Goal: Task Accomplishment & Management: Manage account settings

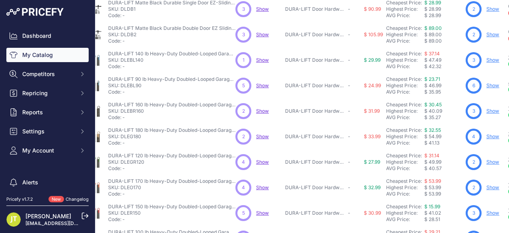
scroll to position [212, 22]
click at [491, 159] on link "Show" at bounding box center [492, 161] width 13 height 6
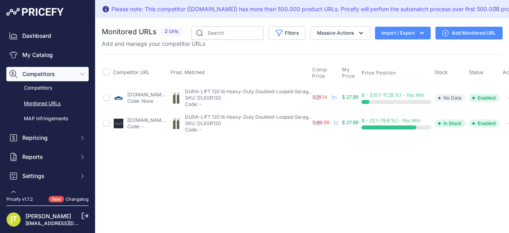
click at [444, 30] on icon at bounding box center [445, 33] width 6 height 6
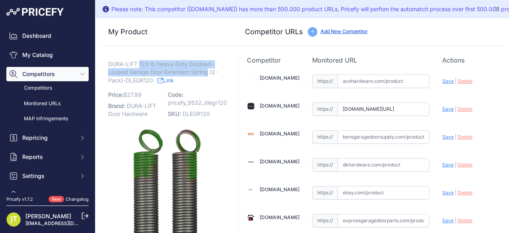
drag, startPoint x: 141, startPoint y: 63, endPoint x: 209, endPoint y: 72, distance: 68.6
click at [209, 72] on span "DURA-LIFT 120 lb Heavy-Duty Doubled-Looped Garage Door Extension Spring (2-Pack…" at bounding box center [162, 72] width 109 height 26
copy span "120 lb Heavy-Duty Doubled-Looped Garage Door Extension Spring"
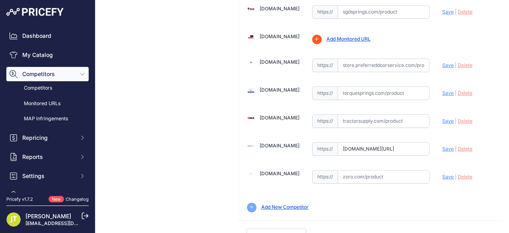
scroll to position [520, 0]
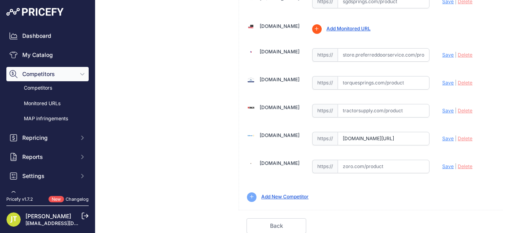
click at [354, 132] on input "[DOMAIN_NAME][URL]" at bounding box center [384, 139] width 92 height 14
click at [354, 132] on input "www.walmart.com/ip/DURA-LIFT-Heavy-Duty-Extension-Garage-Door-Spring-2-Pack-120…" at bounding box center [384, 139] width 92 height 14
paste input "https://www.walmart.com/ip/120-lb-Heavy-Duty-Double-Looped-Garage-Door-Extensio…"
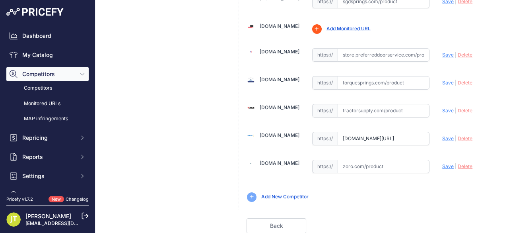
click at [444, 135] on span "Save" at bounding box center [448, 138] width 12 height 6
type input "https://www.walmart.com/ip/120-lb-Heavy-Duty-Double-Looped-Garage-Door-Extensio…"
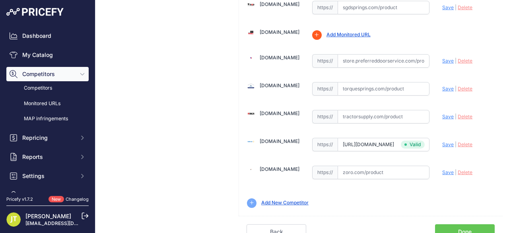
click at [459, 224] on link "Done" at bounding box center [465, 231] width 60 height 15
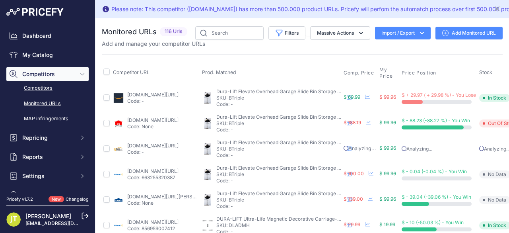
click at [45, 86] on link "Competitors" at bounding box center [47, 88] width 82 height 14
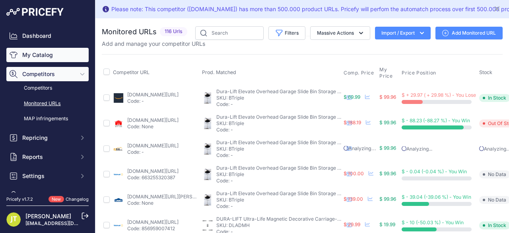
click at [47, 58] on link "My Catalog" at bounding box center [47, 55] width 82 height 14
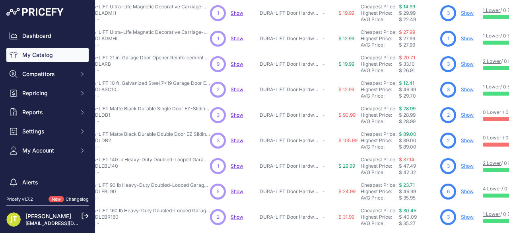
scroll to position [106, 48]
click at [468, 163] on link "Show" at bounding box center [467, 166] width 13 height 6
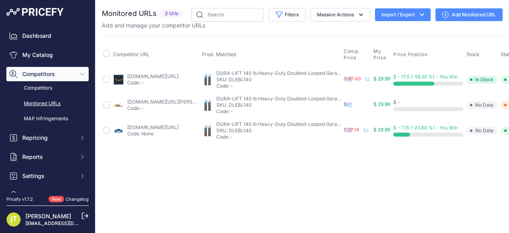
click at [454, 10] on link "Add Monitored URL" at bounding box center [468, 14] width 67 height 13
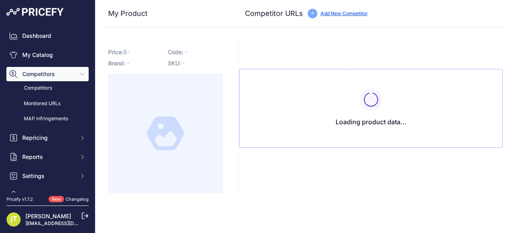
type input "[DOMAIN_NAME][URL]"
type input "[DOMAIN_NAME][URL][PERSON_NAME]"
type input "[DOMAIN_NAME][URL]"
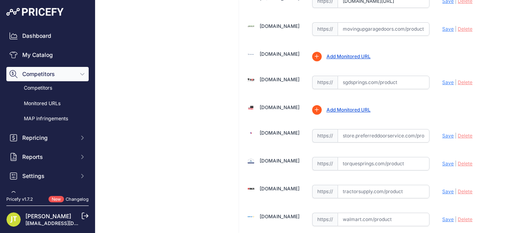
scroll to position [424, 0]
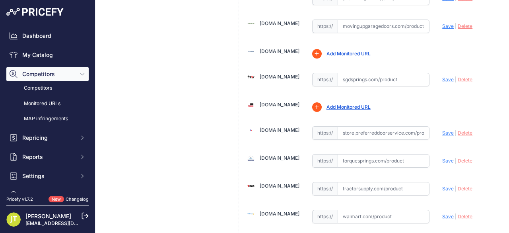
click at [355, 214] on input "text" at bounding box center [384, 217] width 92 height 14
paste input "[URL][DOMAIN_NAME]"
click at [444, 213] on span "Save" at bounding box center [448, 216] width 12 height 6
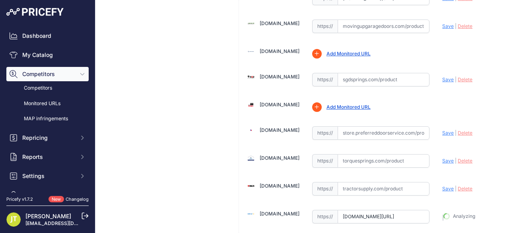
type input "https://www.walmart.com/ip/120-lb-Heavy-Duty-Double-Looped-Garage-Door-Extensio…"
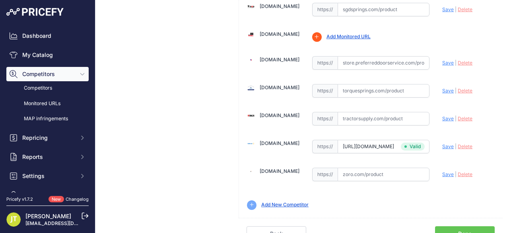
scroll to position [520, 0]
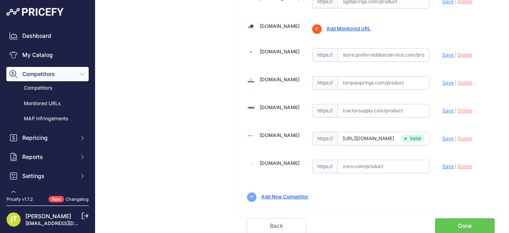
click at [446, 218] on link "Done" at bounding box center [465, 225] width 60 height 15
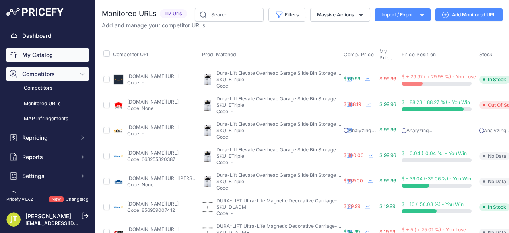
click at [37, 58] on link "My Catalog" at bounding box center [47, 55] width 82 height 14
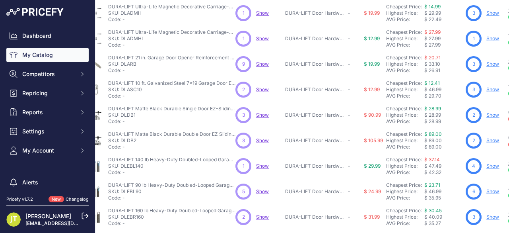
scroll to position [124, 22]
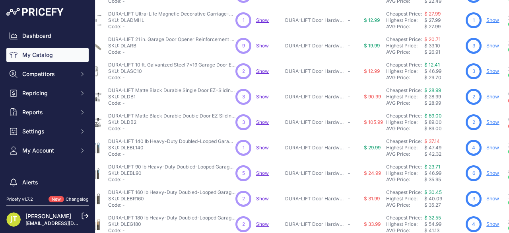
click at [492, 198] on link "Show" at bounding box center [492, 198] width 13 height 6
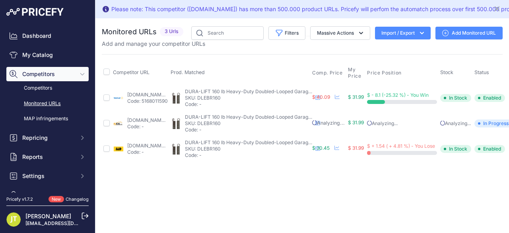
drag, startPoint x: 170, startPoint y: 76, endPoint x: 163, endPoint y: 92, distance: 17.6
click at [456, 27] on link "Add Monitored URL" at bounding box center [468, 33] width 67 height 13
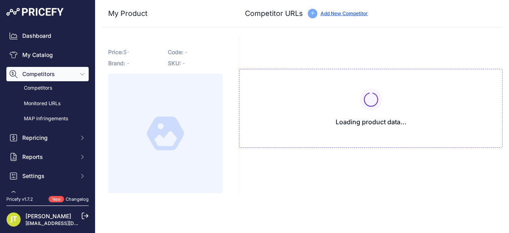
type input "[DOMAIN_NAME][URL]"
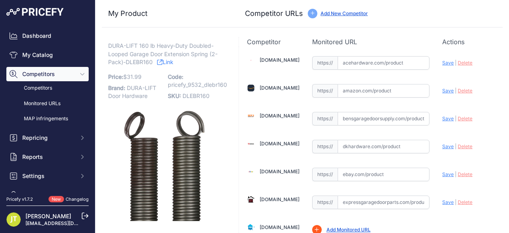
click at [348, 14] on link "Add New Competitor" at bounding box center [344, 13] width 47 height 6
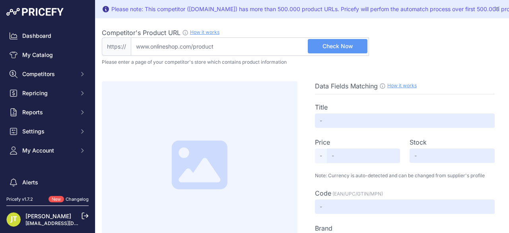
click at [237, 51] on input "Competitor's Product URL How it works In order to create your competitor's extr…" at bounding box center [250, 46] width 238 height 18
paste input "[URL][DOMAIN_NAME]"
type input "[DOMAIN_NAME][URL]"
click at [319, 41] on button "Check Now" at bounding box center [338, 46] width 60 height 14
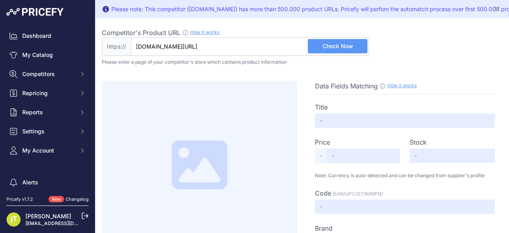
scroll to position [0, 0]
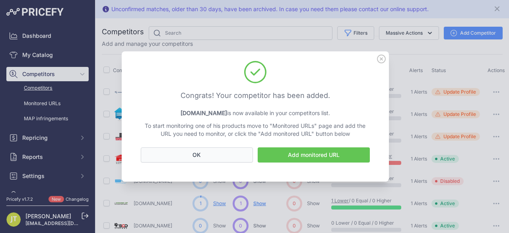
click at [206, 155] on button "OK" at bounding box center [197, 154] width 112 height 15
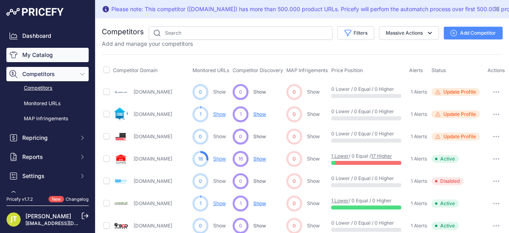
click at [30, 54] on link "My Catalog" at bounding box center [47, 55] width 82 height 14
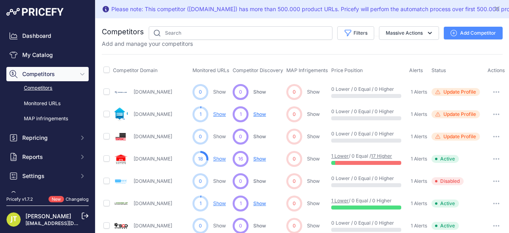
scroll to position [106, 0]
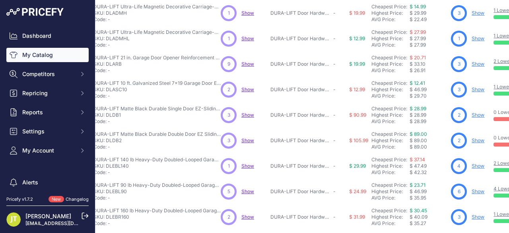
scroll to position [212, 37]
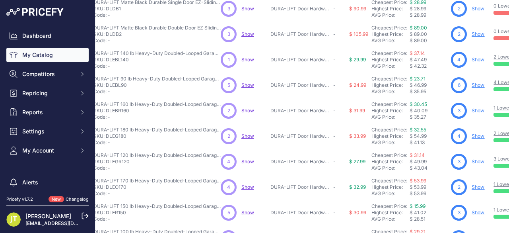
click at [480, 186] on link "Show" at bounding box center [478, 187] width 13 height 6
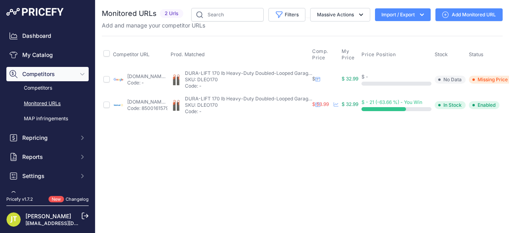
click at [447, 8] on link "Add Monitored URL" at bounding box center [468, 14] width 67 height 13
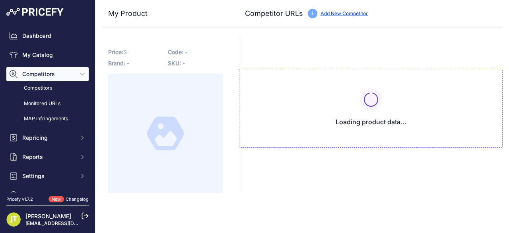
type input "www.google.com/shopping/product/18104044997948201839?prirule_jdsnikfkfjsd=9532"
type input "www.homedepot.com/p/DURA-LIFT-170-LB-Heavy-Duty-Extension-Garage-Door-Spring-2-…"
type input "www.walmart.com/ip/DURA-LIFT-Heavy-Duty-Extension-Garage-Door-Spring-2-Pack-170…"
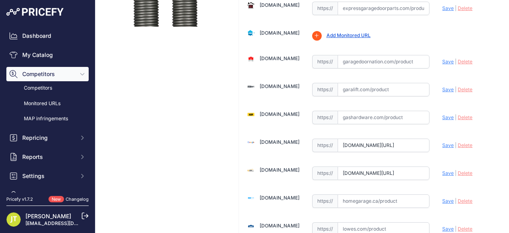
scroll to position [318, 0]
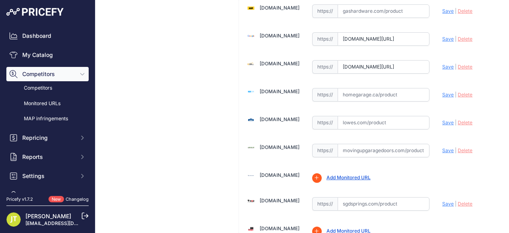
click at [353, 118] on input "text" at bounding box center [384, 123] width 92 height 14
paste input "https://www.walmart.com/ip/170-lb-Heavy-Duty-Double-Looped-Garage-Door-Extensio…"
type input "www.walmart.com/ip/170-lb-Heavy-Duty-Double-Looped-Garage-Door-Extension-Spring…"
click at [442, 119] on span "Save" at bounding box center [448, 122] width 12 height 6
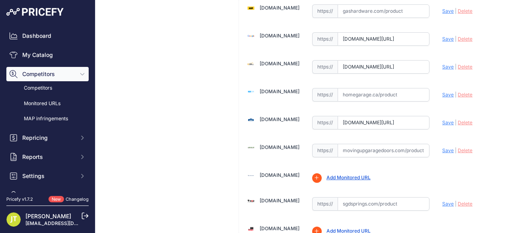
scroll to position [0, 0]
click at [373, 120] on input "www.walmart.com/ip/170-lb-Heavy-Duty-Double-Looped-Garage-Door-Extension-Spring…" at bounding box center [384, 123] width 92 height 14
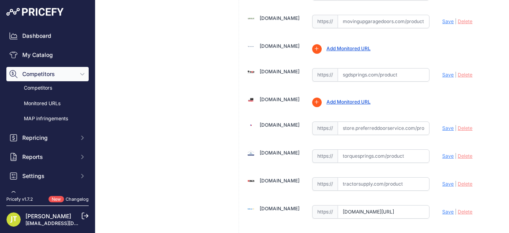
scroll to position [514, 0]
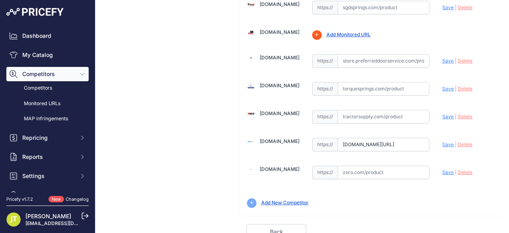
click at [371, 138] on input "www.walmart.com/ip/DURA-LIFT-Heavy-Duty-Extension-Garage-Door-Spring-2-Pack-170…" at bounding box center [384, 145] width 92 height 14
paste input "https://www.walmart.com/ip/170-lb-Heavy-Duty-Double-Looped-Garage-Door-Extensio…"
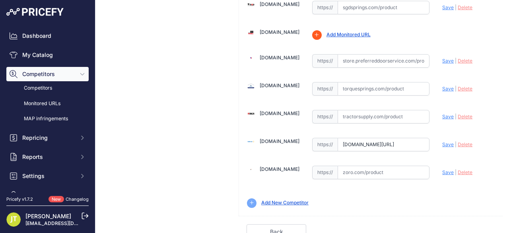
click at [444, 141] on span "Save" at bounding box center [448, 144] width 12 height 6
type input "https://www.walmart.com/ip/170-lb-Heavy-Duty-Double-Looped-Garage-Door-Extensio…"
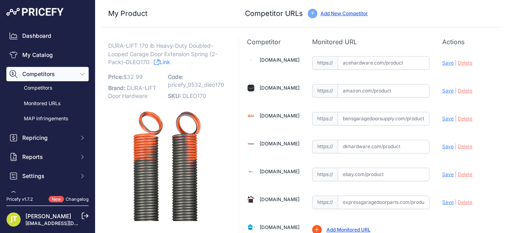
click at [360, 10] on div "Add New Competitor" at bounding box center [344, 14] width 47 height 8
click at [360, 15] on link "Add New Competitor" at bounding box center [344, 13] width 47 height 6
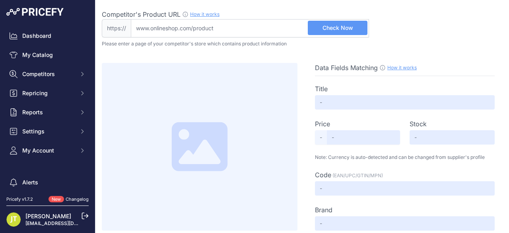
click at [273, 29] on input "Competitor's Product URL How it works In order to create your competitor's extr…" at bounding box center [250, 28] width 238 height 18
paste input "[URL][DOMAIN_NAME]"
type input "[DOMAIN_NAME][URL]"
click at [333, 30] on span "Check Now" at bounding box center [338, 28] width 31 height 8
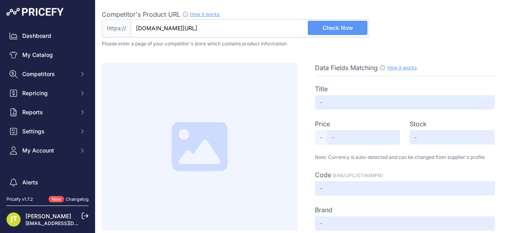
scroll to position [0, 0]
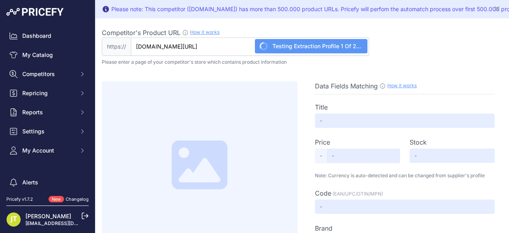
type input "Garage Door Extension Springs for Doors up to 8ft High - Double Looped"
type input "32.99"
type input "Available"
type input "ES-170-8"
type input "[PERSON_NAME] [PERSON_NAME]"
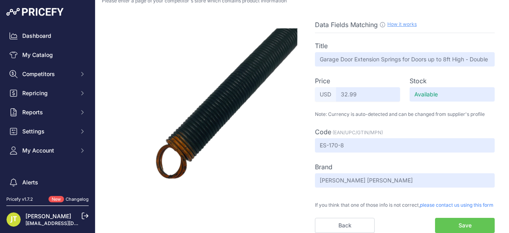
scroll to position [72, 0]
click at [472, 222] on button "Save" at bounding box center [465, 225] width 60 height 15
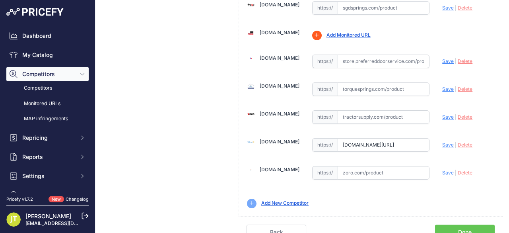
scroll to position [548, 0]
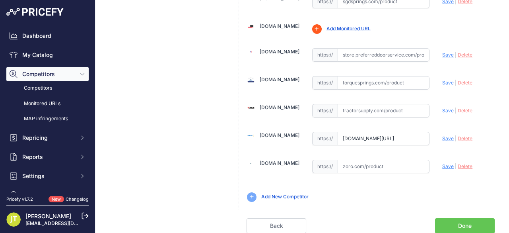
click at [457, 218] on link "Done" at bounding box center [465, 225] width 60 height 15
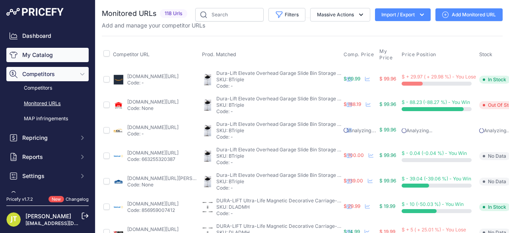
click at [47, 54] on link "My Catalog" at bounding box center [47, 55] width 82 height 14
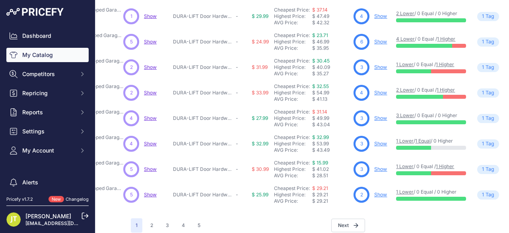
scroll to position [268, 134]
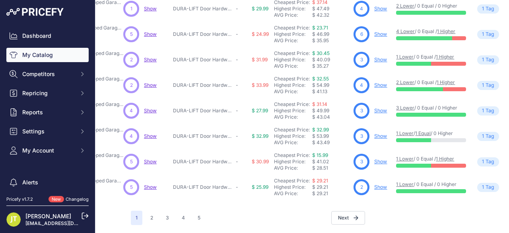
click at [377, 184] on link "Show" at bounding box center [380, 187] width 13 height 6
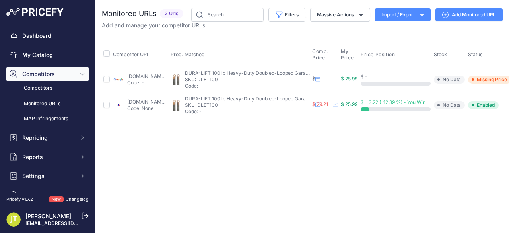
click at [455, 19] on link "Add Monitored URL" at bounding box center [468, 14] width 67 height 13
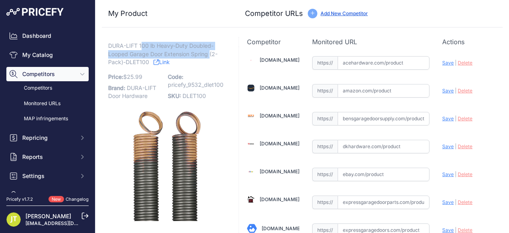
drag, startPoint x: 141, startPoint y: 43, endPoint x: 211, endPoint y: 56, distance: 71.1
click at [211, 56] on span "DURA-LIFT 100 lb Heavy-Duty Doubled-Looped Garage Door Extension Spring (2-Pack…" at bounding box center [162, 54] width 109 height 26
copy span "00 lb Heavy-Duty Doubled-Looped Garage Door Extension Spring"
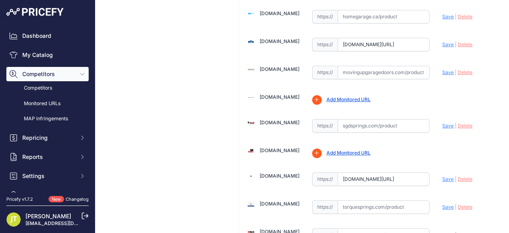
scroll to position [530, 0]
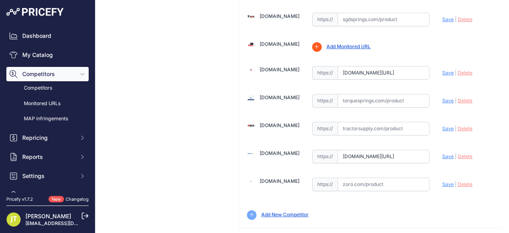
click at [353, 150] on input "[DOMAIN_NAME][URL]" at bounding box center [384, 157] width 92 height 14
paste input "[URL][DOMAIN_NAME]"
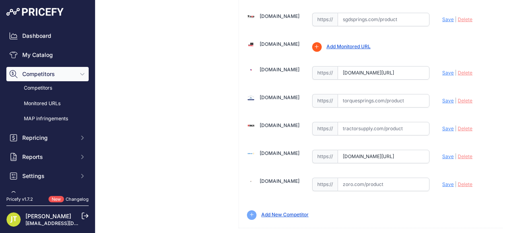
click at [449, 150] on div "Update Profile Save | [GEOGRAPHIC_DATA] Analyzing" at bounding box center [468, 154] width 52 height 12
click at [442, 153] on span "Save" at bounding box center [448, 156] width 12 height 6
type input "[URL][DOMAIN_NAME]"
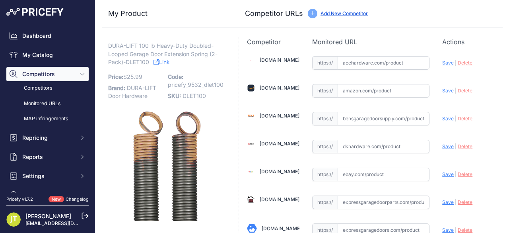
click at [328, 11] on link "Add New Competitor" at bounding box center [344, 13] width 47 height 6
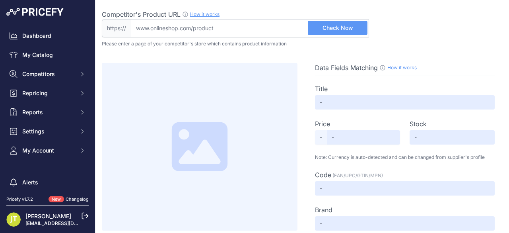
click at [212, 28] on input "Competitor's Product URL How it works In order to create your competitor's extr…" at bounding box center [250, 28] width 238 height 18
paste input "https://www.wayfair.com/G.A.S.-Hardware--HeavyDuty-DoubleLooped-Garage-Door-Ext…"
type input "www.wayfair.com/G.A.S.-Hardware--HeavyDuty-DoubleLooped-Garage-Door-Extension-S…"
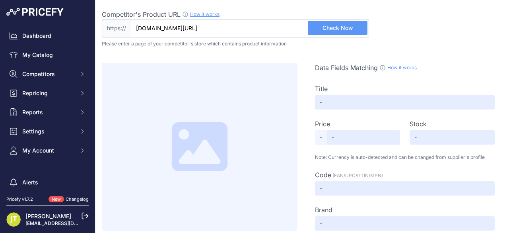
click at [316, 27] on button "Check Now" at bounding box center [338, 28] width 60 height 14
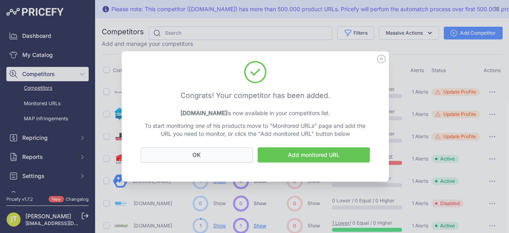
click at [229, 155] on button "OK" at bounding box center [197, 154] width 112 height 15
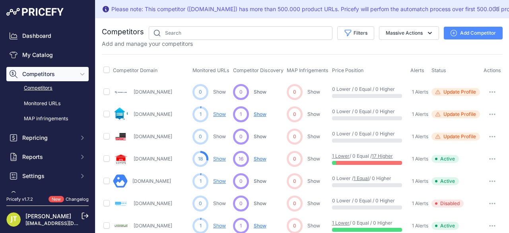
click at [41, 83] on link "Competitors" at bounding box center [47, 88] width 82 height 14
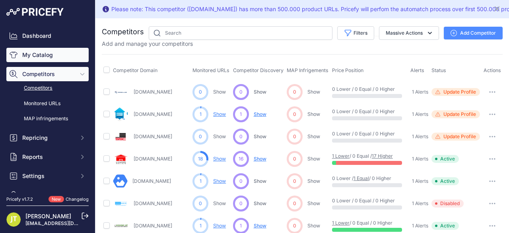
click at [54, 62] on link "My Catalog" at bounding box center [47, 55] width 82 height 14
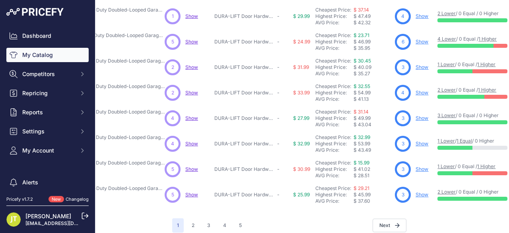
scroll to position [268, 93]
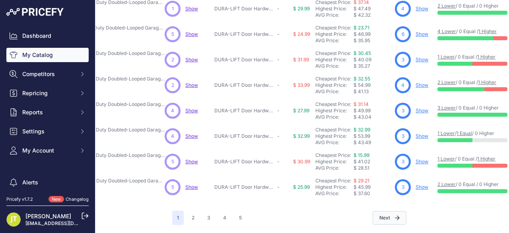
click at [388, 213] on button "Next" at bounding box center [390, 218] width 34 height 14
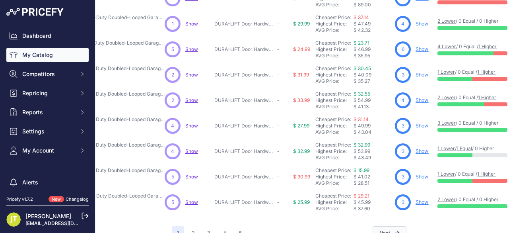
scroll to position [288, 93]
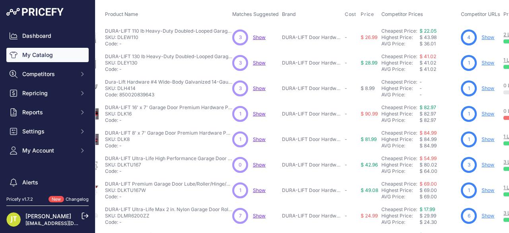
scroll to position [56, 25]
click at [491, 62] on link "Show" at bounding box center [488, 63] width 13 height 6
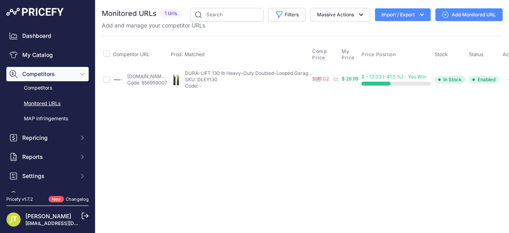
click at [446, 12] on icon at bounding box center [445, 15] width 6 height 6
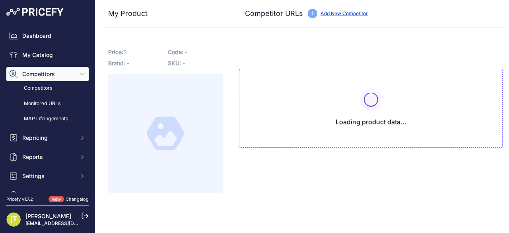
type input "[DOMAIN_NAME][URL]"
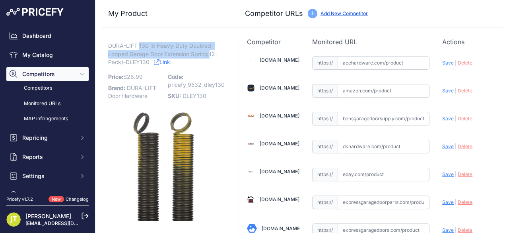
drag, startPoint x: 139, startPoint y: 46, endPoint x: 210, endPoint y: 56, distance: 71.5
click at [210, 56] on span "DURA-LIFT 130 lb Heavy-Duty Doubled-Looped Garage Door Extension Spring (2-Pack…" at bounding box center [162, 54] width 109 height 26
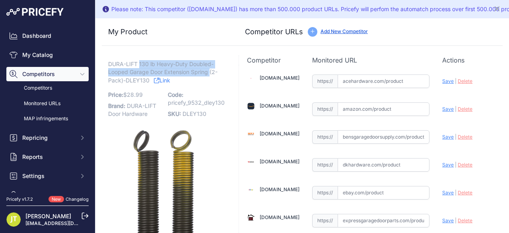
copy span "130 lb Heavy-Duty Doubled-Looped Garage Door Extension Spring"
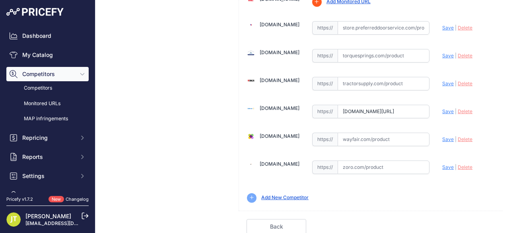
scroll to position [575, 0]
click at [347, 104] on input "www.walmart.com/ip/DURA-LIFT-Heavy-Duty-Extension-Garage-Door-Spring-2-Pack-130…" at bounding box center [384, 111] width 92 height 14
paste input "https://www.walmart.com/ip/130-lb-Heavy-Duty-Double-Looped-Garage-Door-Extensio…"
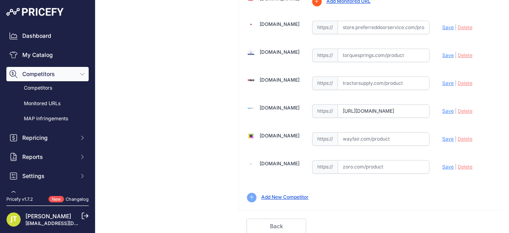
scroll to position [0, 1505]
click at [445, 108] on span "Save" at bounding box center [448, 111] width 12 height 6
type input "https://www.walmart.com/ip/130-lb-Heavy-Duty-Double-Looped-Garage-Door-Extensio…"
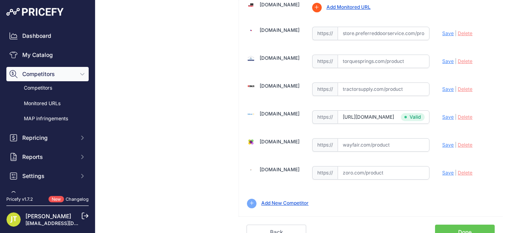
click at [466, 229] on link "Done" at bounding box center [465, 231] width 60 height 15
click at [464, 224] on link "Done" at bounding box center [465, 231] width 60 height 15
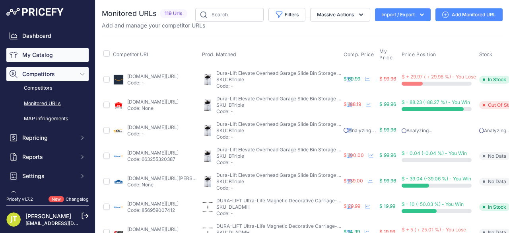
click at [25, 58] on link "My Catalog" at bounding box center [47, 55] width 82 height 14
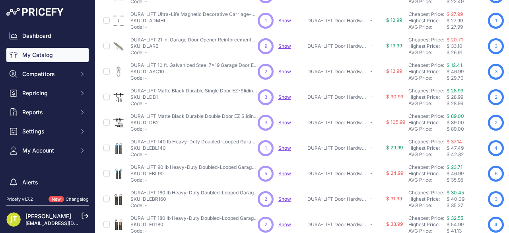
scroll to position [268, 0]
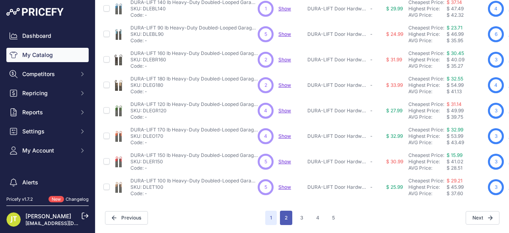
click at [282, 210] on button "2" at bounding box center [286, 217] width 12 height 14
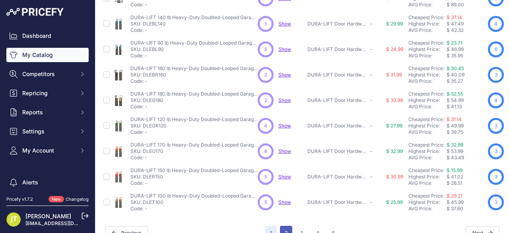
scroll to position [288, 0]
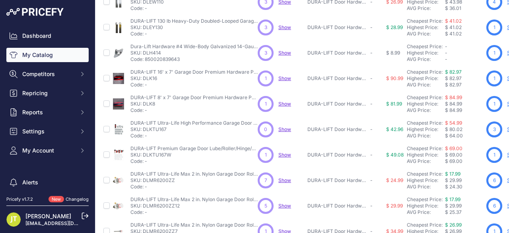
scroll to position [56, 0]
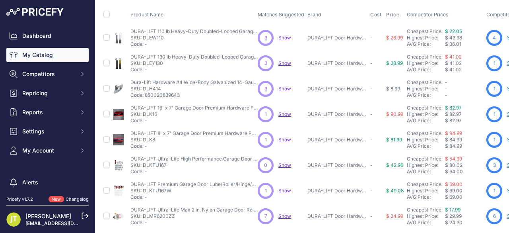
click at [284, 62] on span "Show" at bounding box center [284, 63] width 13 height 6
click at [60, 52] on link "My Catalog" at bounding box center [47, 55] width 82 height 14
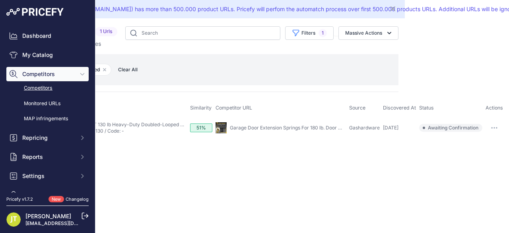
scroll to position [0, 105]
click at [496, 129] on button "button" at bounding box center [494, 127] width 16 height 11
click at [479, 166] on button "Report Incorrect Match" at bounding box center [469, 169] width 65 height 13
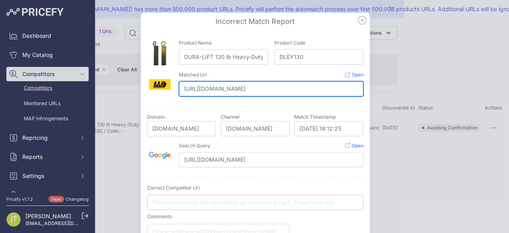
click at [278, 90] on input "https://gashardware.com/products/180-lb-heavy-duty-double-looped-garage-door-ex…" at bounding box center [271, 88] width 185 height 15
click at [281, 91] on input "https://gashardware.com/products/180-lb-heavy-duty-double-looped-garage-door-ex…" at bounding box center [271, 88] width 185 height 15
click at [283, 89] on input "https://gashardware.com/products/180-lb-heavy-duty-double-looped-garage-door-ex…" at bounding box center [271, 88] width 185 height 15
click at [332, 88] on input "https://gashardware.com/products/180-lb-heavy-duty-double-looped-garage-door-ex…" at bounding box center [271, 88] width 185 height 15
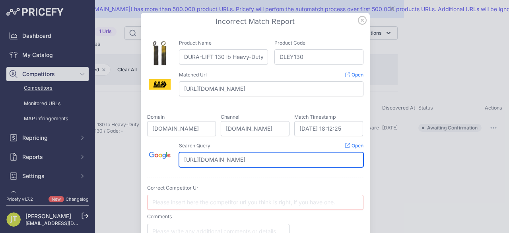
click at [320, 162] on input "https://www.gashardware.com/search?q=DURA-LIFT%20130%20lb%20Heavy-Duty%20Double…" at bounding box center [271, 159] width 185 height 15
click at [321, 162] on input "https://www.gashardware.com/search?q=DURA-LIFT%20130%20lb%20Heavy-Duty%20Double…" at bounding box center [271, 159] width 185 height 15
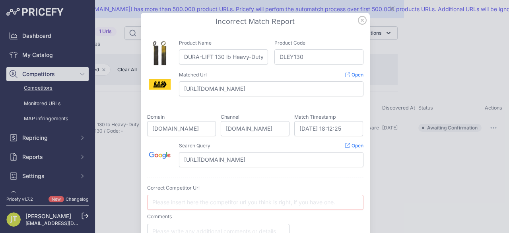
click at [349, 144] on link "Open" at bounding box center [354, 145] width 18 height 6
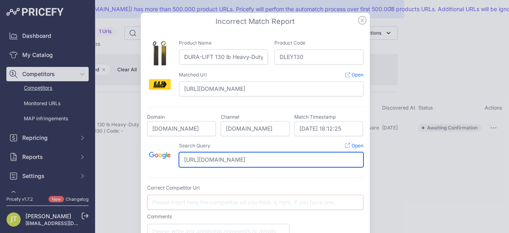
click at [218, 154] on input "https://www.gashardware.com/search?q=DURA-LIFT%20130%20lb%20Heavy-Duty%20Double…" at bounding box center [271, 159] width 185 height 15
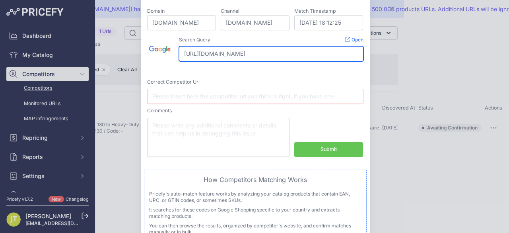
scroll to position [106, 0]
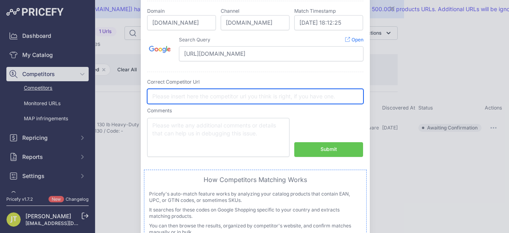
click at [204, 93] on input "text" at bounding box center [255, 96] width 216 height 15
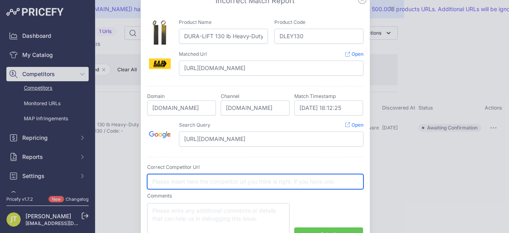
scroll to position [0, 0]
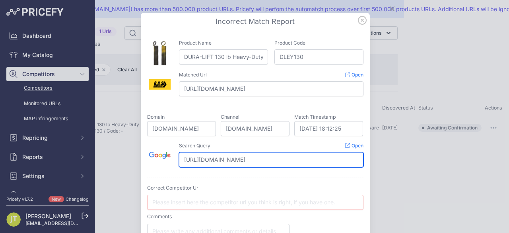
click at [236, 155] on input "https://www.gashardware.com/search?q=DURA-LIFT%20130%20lb%20Heavy-Duty%20Double…" at bounding box center [271, 159] width 185 height 15
click at [238, 155] on input "https://www.gashardware.com/search?q=DURA-LIFT%20130%20lb%20Heavy-Duty%20Double…" at bounding box center [271, 159] width 185 height 15
click at [242, 161] on input "https://www.gashardware.com/search?q=DURA-LIFT%20130%20lb%20Heavy-Duty%20Double…" at bounding box center [271, 159] width 185 height 15
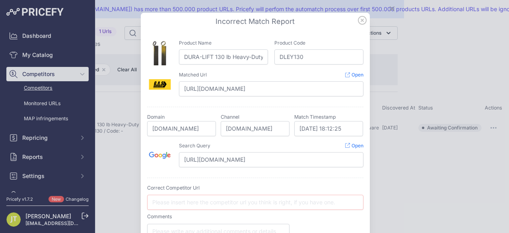
click at [359, 18] on icon at bounding box center [362, 20] width 9 height 9
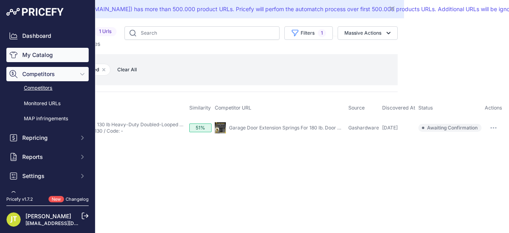
click at [47, 51] on link "My Catalog" at bounding box center [47, 55] width 82 height 14
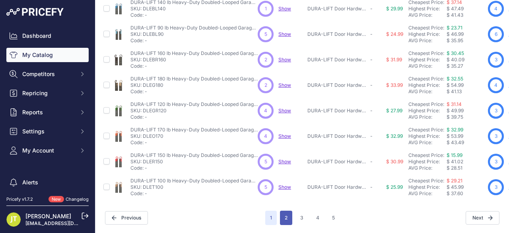
click at [280, 213] on button "2" at bounding box center [286, 217] width 12 height 14
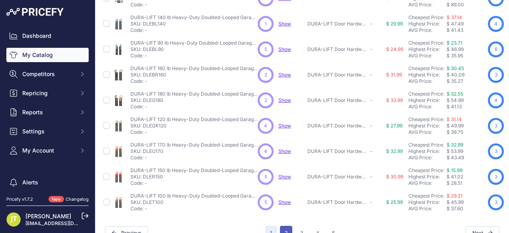
scroll to position [288, 0]
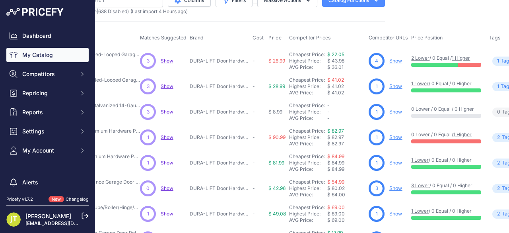
scroll to position [0, 118]
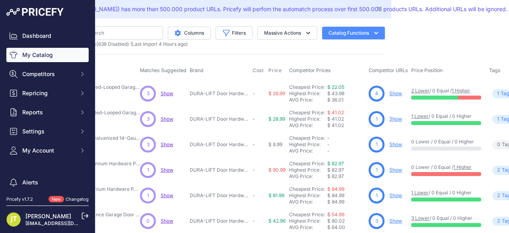
click at [394, 120] on link "Show" at bounding box center [395, 119] width 13 height 6
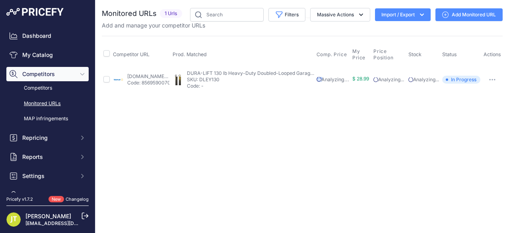
click at [466, 17] on link "Add Monitored URL" at bounding box center [468, 14] width 67 height 13
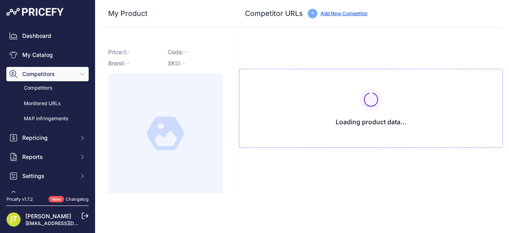
type input "[DOMAIN_NAME][URL]"
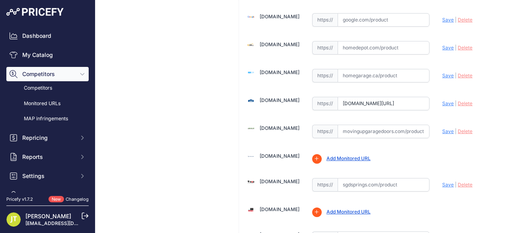
scroll to position [363, 0]
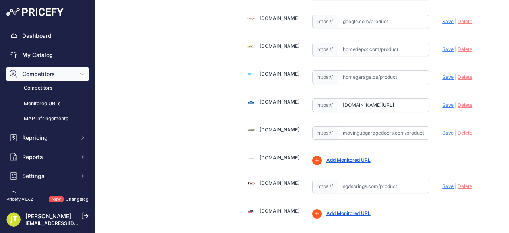
click at [353, 104] on input "[DOMAIN_NAME][URL]" at bounding box center [384, 105] width 92 height 14
click at [353, 104] on input "www.lowes.com/pd/DURA-LIFT-Heavy-Duty-2-Pack-130-Pounds-2-Pack-Yellow-Steel-Gar…" at bounding box center [384, 105] width 92 height 14
paste input "https://www.lowes.com/pd/Blue-Hawk-2-Pack-27-5-in-Black-Steel-Garage-Door-Exten…"
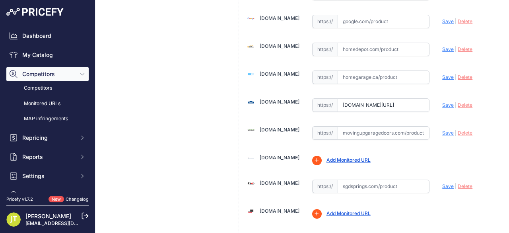
click at [442, 102] on span "Save" at bounding box center [448, 105] width 12 height 6
type input "https://www.lowes.com/pd/Blue-Hawk-2-Pack-27-5-in-Black-Steel-Garage-Door-Exten…"
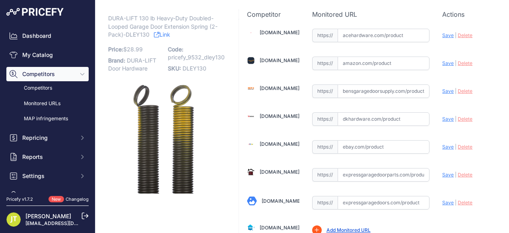
scroll to position [27, 0]
click at [351, 58] on input "text" at bounding box center [384, 64] width 92 height 14
paste input "https://www.amazon.com/Easy-Fix-Hardware-Heavy-Duty-Double-Looped/dp/B0CQDCYD42…"
click at [442, 62] on span "Save" at bounding box center [448, 63] width 12 height 6
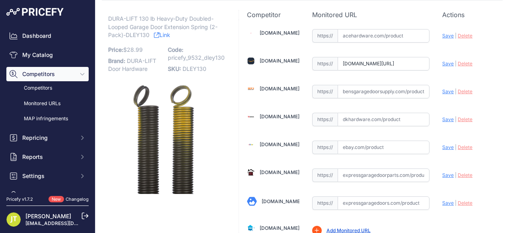
scroll to position [0, 0]
type input "https://www.amazon.com/Easy-Fix-Hardware-Heavy-Duty-Double-Looped/dp/B0CQDCYD42…"
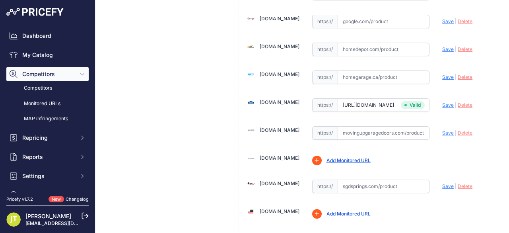
scroll to position [451, 0]
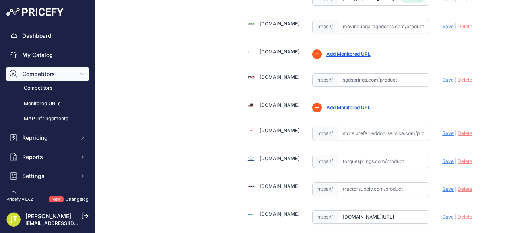
click at [343, 210] on input "www.walmart.com/ip/130-lb-Heavy-Duty-Double-Looped-Garage-Door-Extension-Spring…" at bounding box center [384, 217] width 92 height 14
paste input "https://www.walmart.com/ip/Pair-130lb-Heavy-Duty-Garage-Door-Extension-Springs-…"
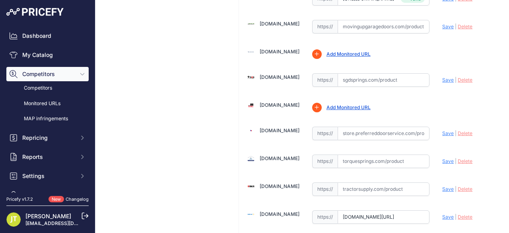
click at [442, 214] on span "Save" at bounding box center [448, 217] width 12 height 6
type input "https://www.walmart.com/ip/Pair-130lb-Heavy-Duty-Garage-Door-Extension-Springs-…"
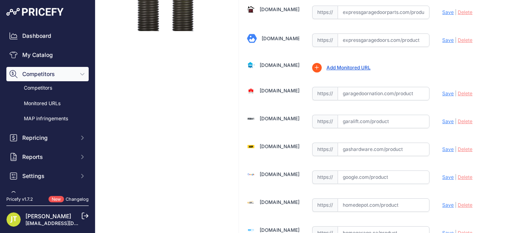
scroll to position [21, 0]
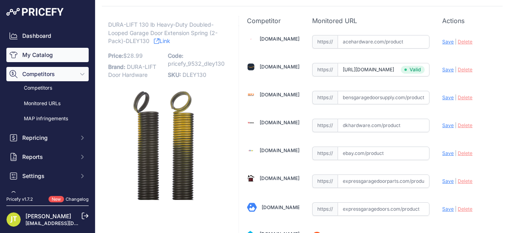
click at [20, 53] on link "My Catalog" at bounding box center [47, 55] width 82 height 14
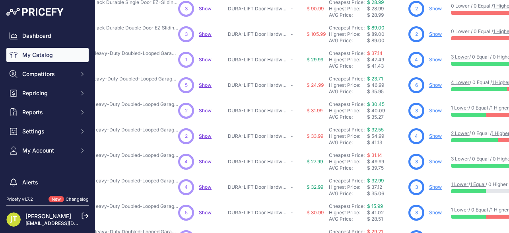
scroll to position [268, 80]
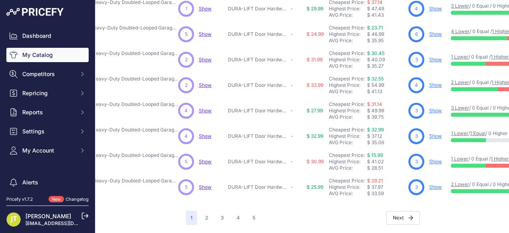
click at [393, 214] on button "Next" at bounding box center [403, 218] width 34 height 14
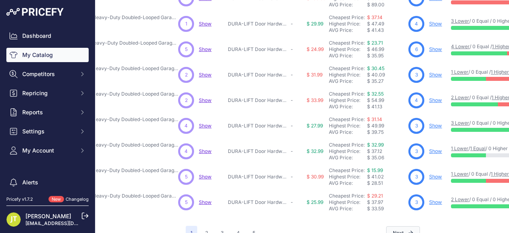
scroll to position [288, 80]
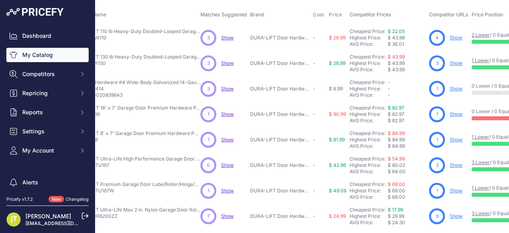
scroll to position [56, 58]
click at [457, 89] on link "Show" at bounding box center [455, 89] width 13 height 6
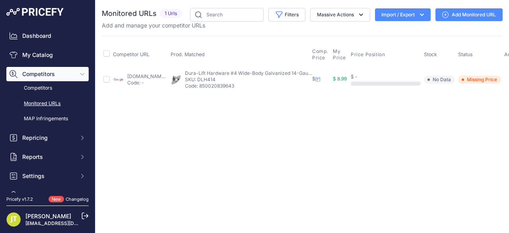
click at [457, 12] on link "Add Monitored URL" at bounding box center [468, 14] width 67 height 13
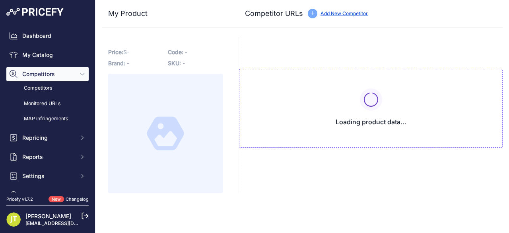
type input "google.com/shopping/product/1085172278488127658?gl=us&prds=scoring%3Ap&prirule_…"
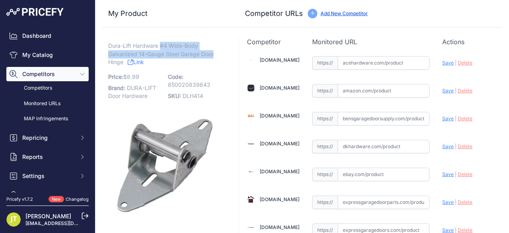
drag, startPoint x: 159, startPoint y: 47, endPoint x: 214, endPoint y: 55, distance: 55.5
click at [214, 55] on p "Dura-Lift Hardware #4 Wide-Body Galvanized 14-Gauge Steel Garage Door Hinge Link" at bounding box center [165, 54] width 115 height 25
copy span "#4 Wide-Body Galvanized 14-Gauge Steel Garage Door"
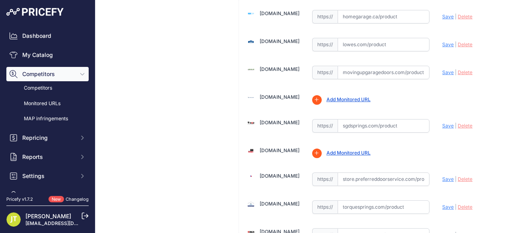
scroll to position [318, 0]
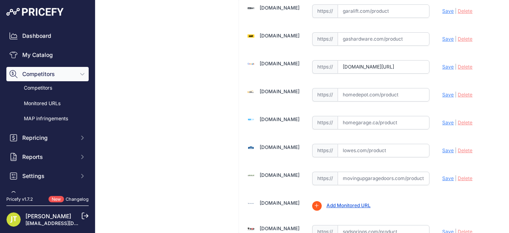
click at [354, 93] on input "text" at bounding box center [384, 95] width 92 height 14
paste input "https://www.homedepot.com/pep/Clopay-14-Gauge-Steel-4-Replacement-Hinge-for-Ove…"
click at [442, 92] on span "Save" at bounding box center [448, 94] width 12 height 6
type input "https://www.homedepot.com/pep/Clopay-14-Gauge-Steel-4-Replacement-Hinge-for-Ove…"
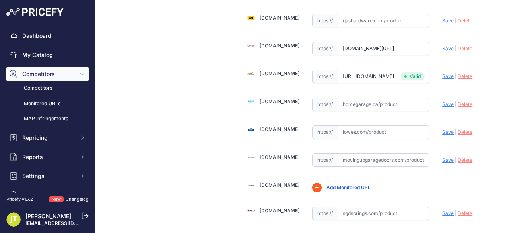
scroll to position [300, 0]
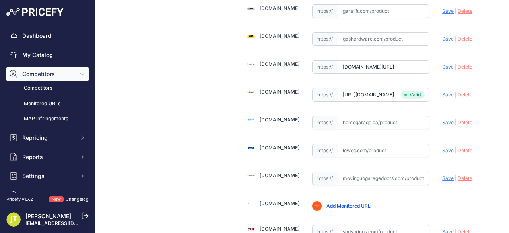
click at [360, 144] on input "text" at bounding box center [384, 151] width 92 height 14
paste input "https://www.lowes.com/pd/Blue-Hawk-7-5-in-Zinc-Plated-Steel-Garage-Door-Hinge-4…"
click at [442, 148] on span "Save" at bounding box center [448, 150] width 12 height 6
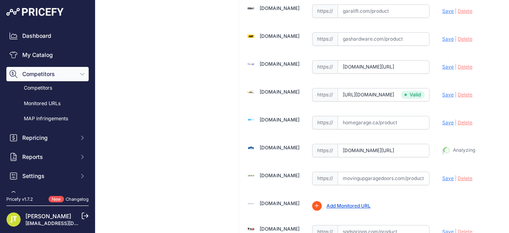
type input "https://www.lowes.com/pd/Blue-Hawk-7-5-in-Zinc-Plated-Steel-Garage-Door-Hinge-4…"
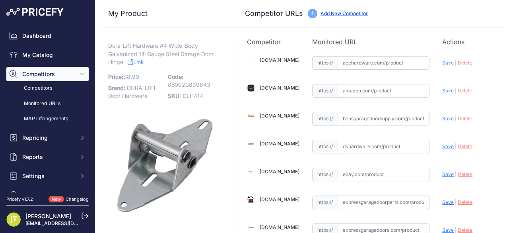
click at [348, 15] on link "Add New Competitor" at bounding box center [344, 13] width 47 height 6
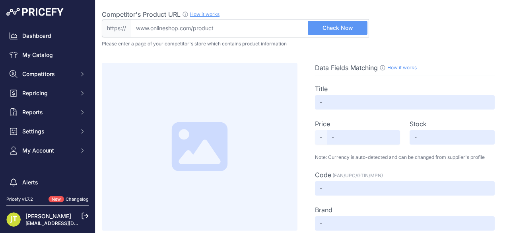
click at [202, 26] on input "Competitor's Product URL How it works In order to create your competitor's extr…" at bounding box center [250, 28] width 238 height 18
paste input "https://store.preferreddoorservice.com/garage-door-hinge-4-14-ga-standard?utm_s…"
type input "store.preferreddoorservice.com/garage-door-hinge-4-14-ga-standard?utm_source=go…"
click at [321, 28] on button "Check Now" at bounding box center [338, 28] width 60 height 14
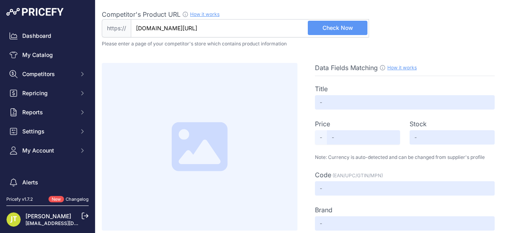
scroll to position [0, 0]
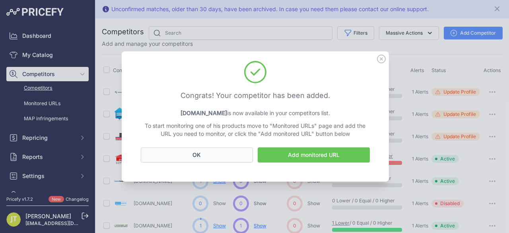
click at [239, 155] on button "OK" at bounding box center [197, 154] width 112 height 15
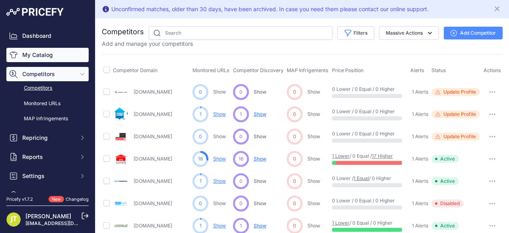
click at [46, 55] on link "My Catalog" at bounding box center [47, 55] width 82 height 14
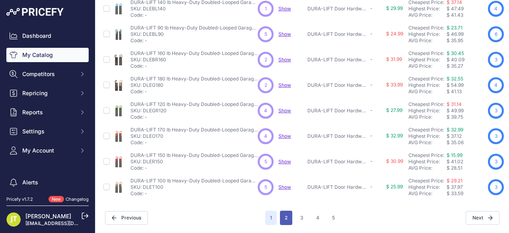
click at [283, 210] on button "2" at bounding box center [286, 217] width 12 height 14
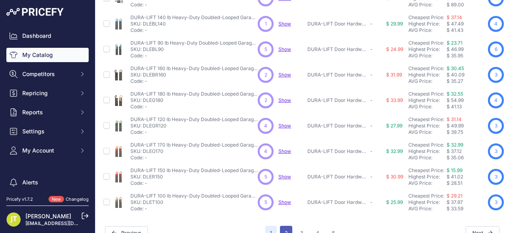
scroll to position [270, 0]
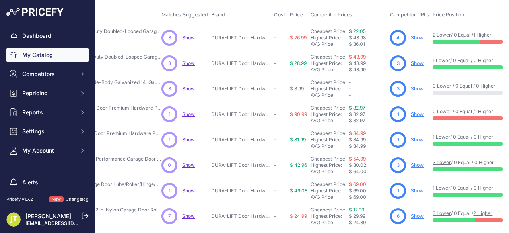
scroll to position [56, 103]
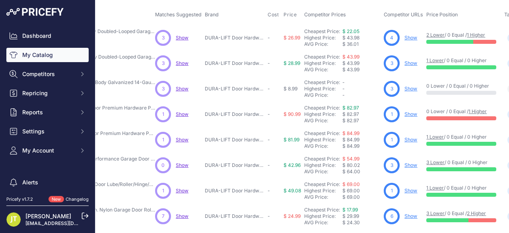
click at [405, 113] on link "Show" at bounding box center [410, 114] width 13 height 6
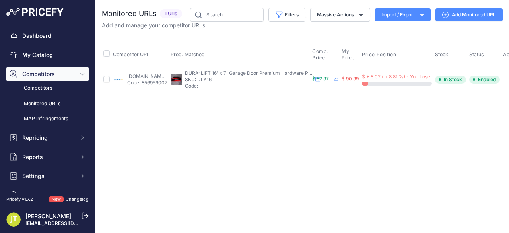
click at [402, 9] on button "Import / Export" at bounding box center [403, 14] width 56 height 13
click at [453, 15] on link "Add Monitored URL" at bounding box center [468, 14] width 67 height 13
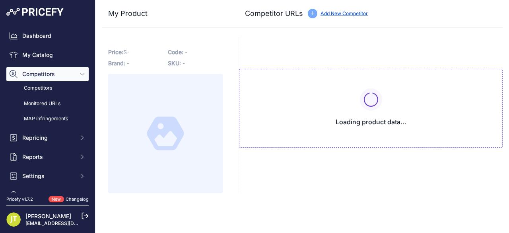
type input "[DOMAIN_NAME][URL]"
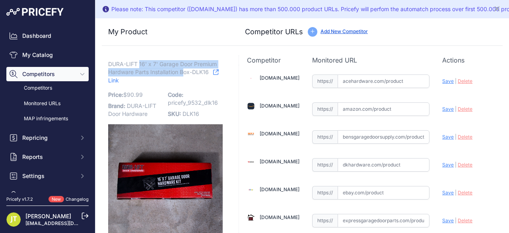
drag, startPoint x: 139, startPoint y: 46, endPoint x: 185, endPoint y: 72, distance: 53.3
click at [185, 72] on span "DURA-LIFT 16' x 7' Garage Door Premium Hardware Parts Installation Box-DLK16" at bounding box center [162, 68] width 109 height 18
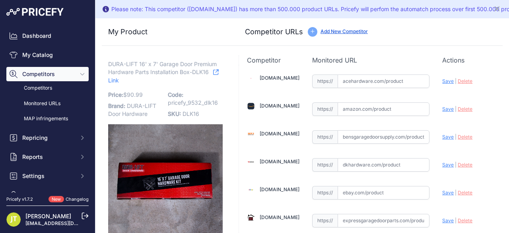
click at [188, 82] on p "DURA-LIFT 16' x 7' Garage Door Premium Hardware Parts Installation Box-DLK16 Li…" at bounding box center [165, 72] width 115 height 25
drag, startPoint x: 138, startPoint y: 64, endPoint x: 192, endPoint y: 64, distance: 54.5
click at [192, 64] on span "DURA-LIFT 16' x 7' Garage Door Premium Hardware Parts Installation Box-DLK16" at bounding box center [162, 68] width 109 height 18
copy span "16' x 7' Garage Door"
click at [370, 107] on input "text" at bounding box center [384, 109] width 92 height 14
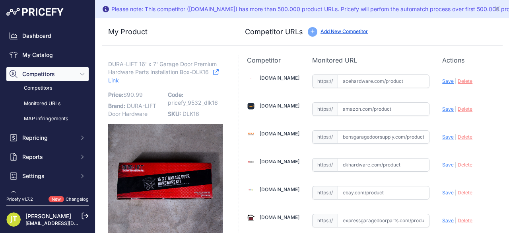
paste input "https://www.amazon.com/Surpass-Garage-Hardware-Roller-Bracket/dp/B0DNVPCKY9/ref…"
click at [447, 107] on span "Save" at bounding box center [448, 109] width 12 height 6
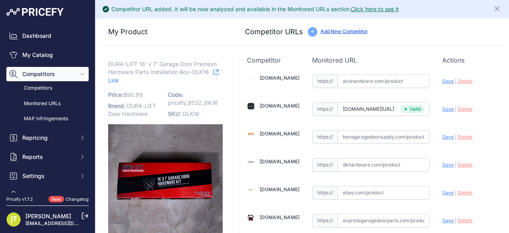
type input "https://www.amazon.com/Surpass-Garage-Hardware-Roller-Bracket/dp/B0DNVPCKY9/ref…"
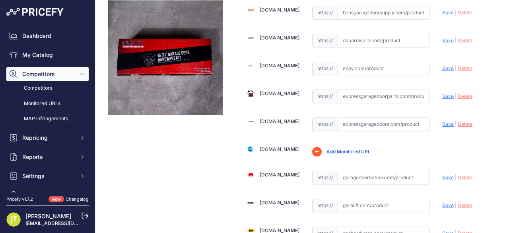
scroll to position [212, 0]
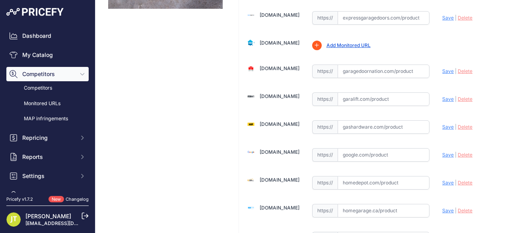
click at [364, 127] on input "text" at bounding box center [384, 127] width 92 height 14
paste input "https://gashardware.com/products/garage-door-hardware-installation-kit-for-16-b…"
click at [443, 126] on span "Save" at bounding box center [448, 127] width 12 height 6
type input "https://gashardware.com/products/garage-door-hardware-installation-kit-for-16-b…"
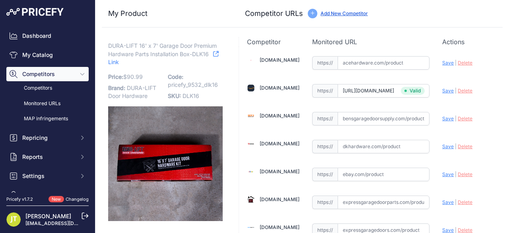
click at [351, 200] on input "text" at bounding box center [384, 202] width 92 height 14
paste input "https://www.expressgaragedoors.com/products/full-hardware-kit-rollers-hinges-br…"
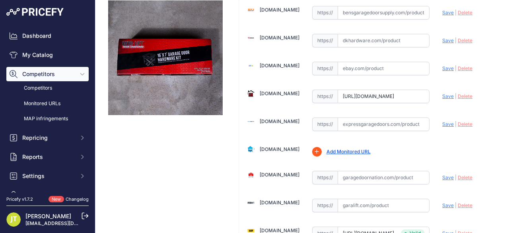
type input "www.expressgaragedoors.com/products/full-hardware-kit-rollers-hinges-brackets-f…"
click at [442, 95] on span "Save" at bounding box center [448, 96] width 12 height 6
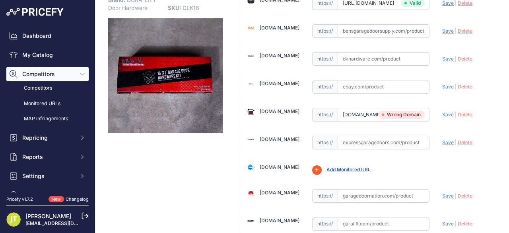
scroll to position [124, 0]
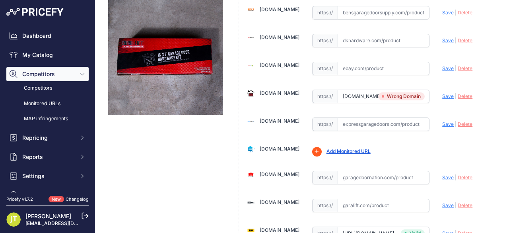
click at [368, 126] on input "text" at bounding box center [384, 124] width 92 height 14
paste input "https://www.expressgaragedoors.com/products/full-hardware-kit-rollers-hinges-br…"
click at [442, 121] on span "Save" at bounding box center [448, 124] width 12 height 6
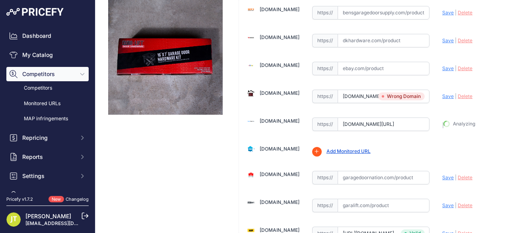
type input "https://www.expressgaragedoors.com/products/full-hardware-kit-rollers-hinges-br…"
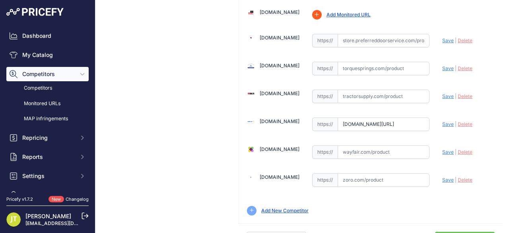
scroll to position [551, 0]
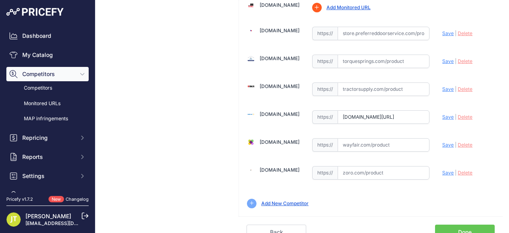
click at [455, 224] on link "Done" at bounding box center [465, 231] width 60 height 15
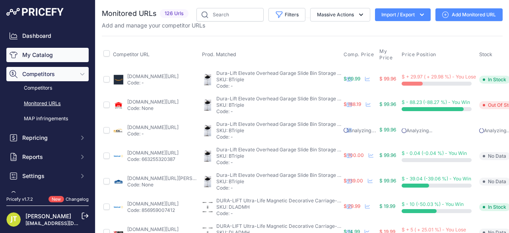
click at [37, 52] on link "My Catalog" at bounding box center [47, 55] width 82 height 14
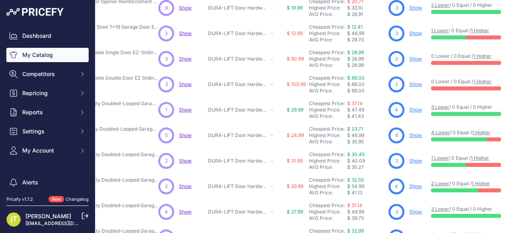
scroll to position [268, 99]
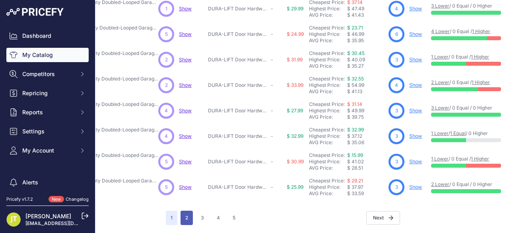
click at [185, 214] on button "2" at bounding box center [187, 217] width 12 height 14
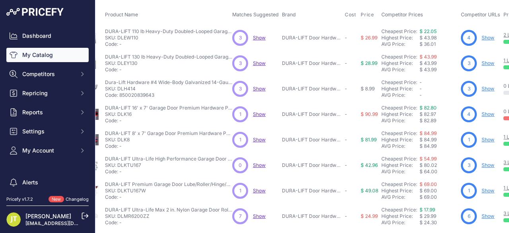
scroll to position [56, 100]
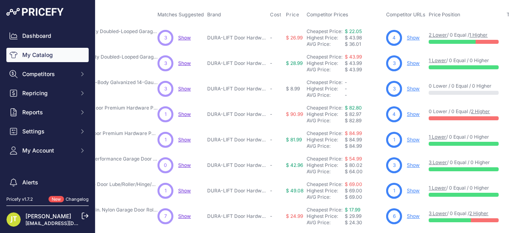
click at [414, 136] on link "Show" at bounding box center [413, 139] width 13 height 6
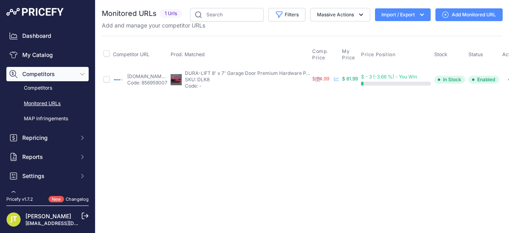
click at [458, 16] on link "Add Monitored URL" at bounding box center [468, 14] width 67 height 13
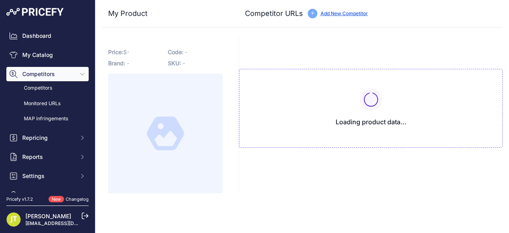
type input "[DOMAIN_NAME][URL]"
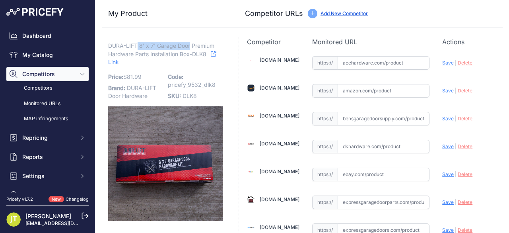
drag, startPoint x: 138, startPoint y: 43, endPoint x: 191, endPoint y: 44, distance: 52.5
click at [191, 44] on span "DURA-LIFT 8' x 7' Garage Door Premium Hardware Parts Installation Box-DLK8" at bounding box center [161, 50] width 106 height 18
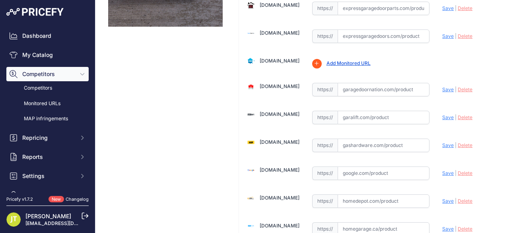
scroll to position [318, 0]
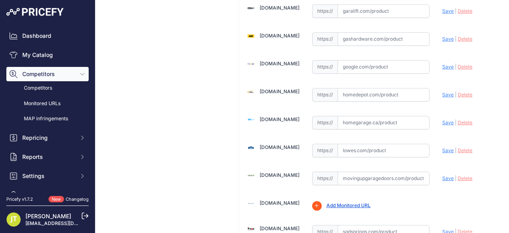
click at [350, 90] on input "text" at bounding box center [384, 95] width 92 height 14
paste input "[URL][DOMAIN_NAME]"
click at [445, 91] on span "Save" at bounding box center [448, 94] width 12 height 6
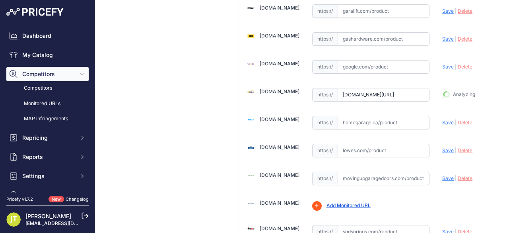
type input "[URL][DOMAIN_NAME]"
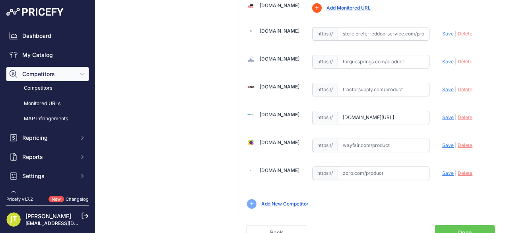
scroll to position [551, 0]
click at [339, 111] on input "[DOMAIN_NAME][URL]" at bounding box center [384, 117] width 92 height 14
paste input "[URL][DOMAIN_NAME]"
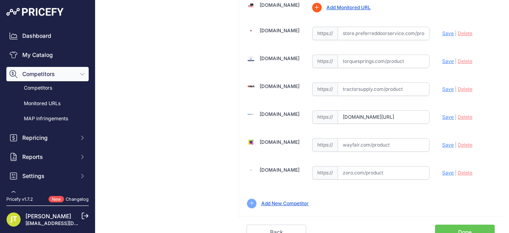
scroll to position [0, 0]
click at [446, 114] on div "Update Profile Save | [GEOGRAPHIC_DATA] Analyzing" at bounding box center [468, 115] width 52 height 12
click at [445, 114] on span "Save" at bounding box center [448, 117] width 12 height 6
type input "[URL][DOMAIN_NAME]"
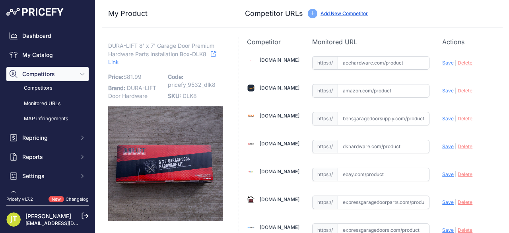
click at [331, 10] on link "Add New Competitor" at bounding box center [344, 13] width 47 height 6
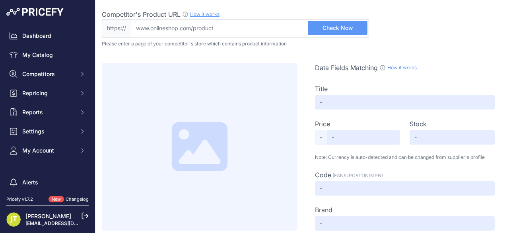
click at [256, 20] on input "Competitor's Product URL How it works In order to create your competitor's extr…" at bounding box center [250, 28] width 238 height 18
paste input "[URL][DOMAIN_NAME]"
type input "[DOMAIN_NAME][URL]"
click at [351, 25] on span "Check Now" at bounding box center [338, 28] width 31 height 8
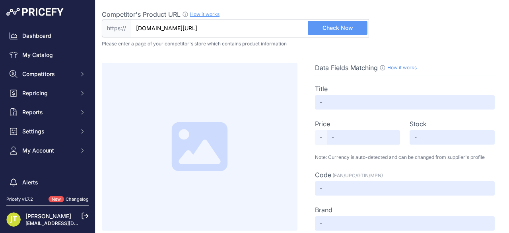
scroll to position [0, 0]
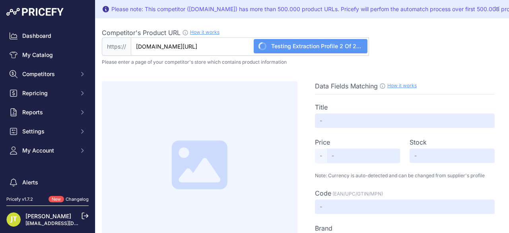
type input "Hardware Tune Up Kit 8x7 Heavy Duty"
type input "Not Found"
type input "5979"
type input "Not Found"
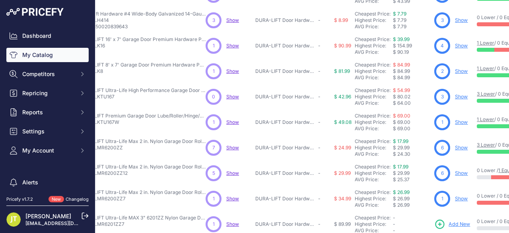
scroll to position [124, 133]
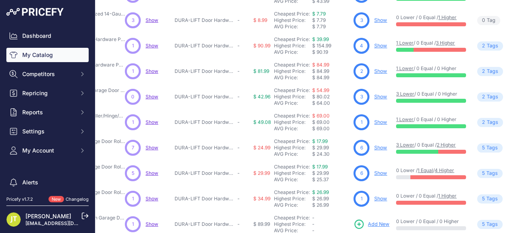
click at [379, 70] on link "Show" at bounding box center [380, 71] width 13 height 6
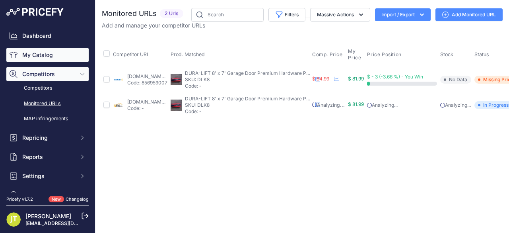
click at [40, 58] on link "My Catalog" at bounding box center [47, 55] width 82 height 14
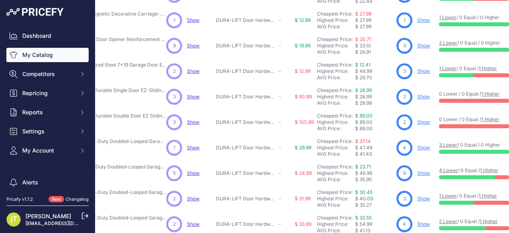
scroll to position [0, 91]
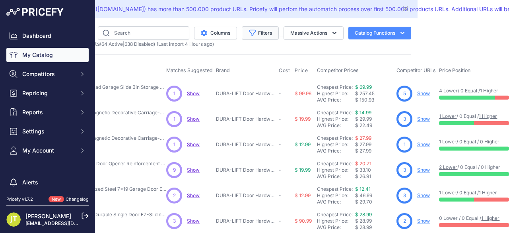
click at [249, 32] on icon "button" at bounding box center [253, 33] width 8 height 8
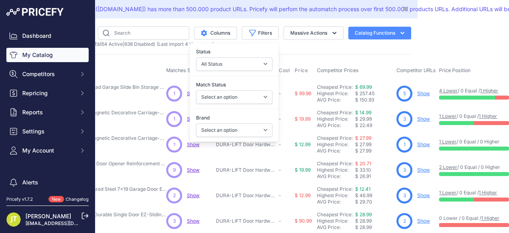
click at [479, 35] on main "Please note: This competitor (lowes.com) has more than 500.000 product URLs. Pr…" at bounding box center [302, 116] width 414 height 233
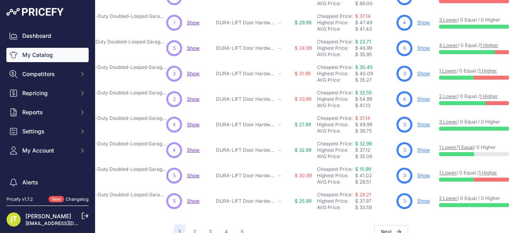
scroll to position [268, 91]
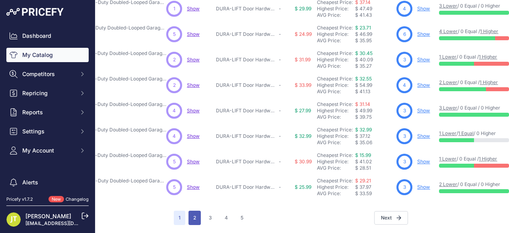
click at [191, 213] on button "2" at bounding box center [194, 217] width 12 height 14
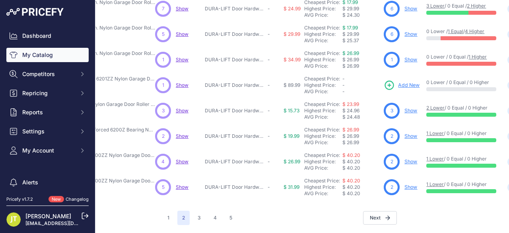
scroll to position [268, 124]
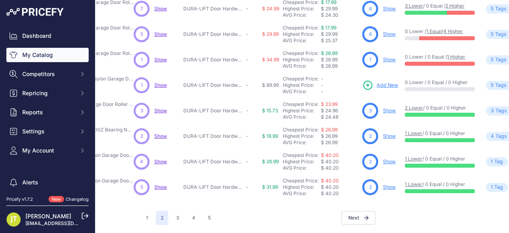
click at [391, 158] on link "Show" at bounding box center [389, 161] width 13 height 6
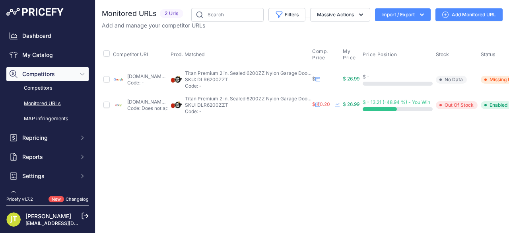
click at [460, 18] on link "Add Monitored URL" at bounding box center [468, 14] width 67 height 13
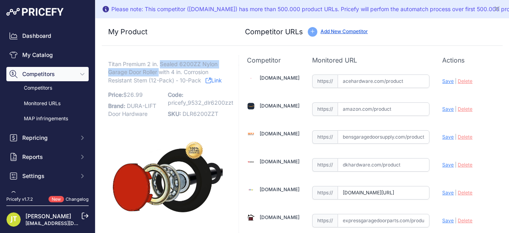
drag, startPoint x: 162, startPoint y: 46, endPoint x: 159, endPoint y: 71, distance: 25.6
click at [159, 71] on span "Titan Premium 2 in. Sealed 6200ZZ Nylon Garage Door Roller with 4 in. Corrosion…" at bounding box center [162, 72] width 109 height 26
copy span "Sealed 6200ZZ Nylon Garage Door Roller"
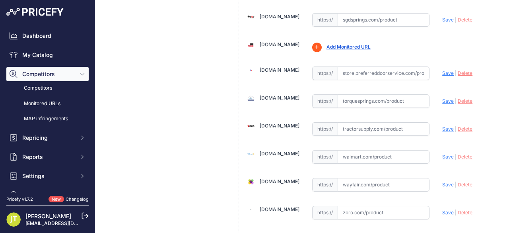
scroll to position [530, 0]
click at [375, 150] on input "text" at bounding box center [384, 157] width 92 height 14
paste input "https://www.walmart.com/ip/HardwareX-Supply-2-Nylon-Sealed-Garage-Door-Rollers-…"
click at [442, 153] on span "Save" at bounding box center [448, 156] width 12 height 6
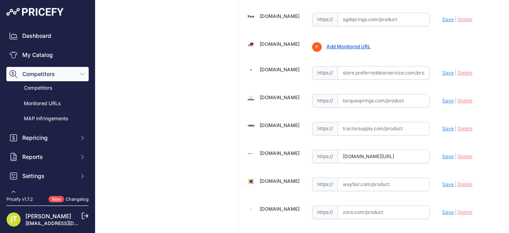
type input "https://www.walmart.com/ip/HardwareX-Supply-2-Nylon-Sealed-Garage-Door-Rollers-…"
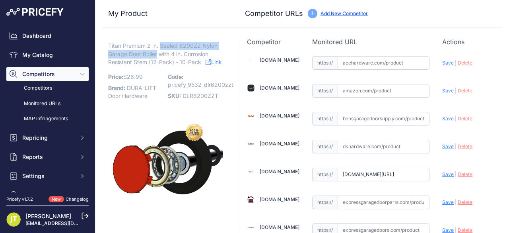
drag, startPoint x: 161, startPoint y: 44, endPoint x: 157, endPoint y: 54, distance: 10.8
click at [157, 54] on span "Titan Premium 2 in. Sealed 6200ZZ Nylon Garage Door Roller with 4 in. Corrosion…" at bounding box center [162, 54] width 109 height 26
copy span "Sealed 6200ZZ Nylon Garage Door Roller"
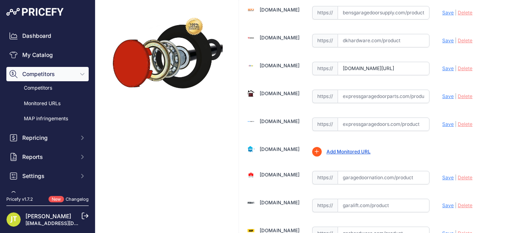
scroll to position [212, 0]
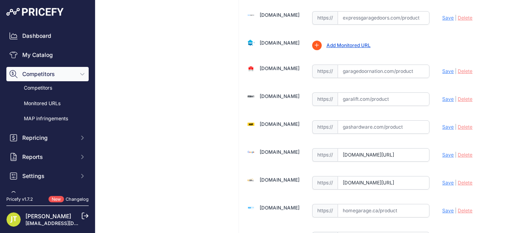
click at [349, 120] on input "text" at bounding box center [384, 127] width 92 height 14
paste input "gashardware.com/products/garage-door-rollers-7-stem-nylon-wheel-pack-of-1?varia…"
click at [442, 124] on span "Save" at bounding box center [448, 127] width 12 height 6
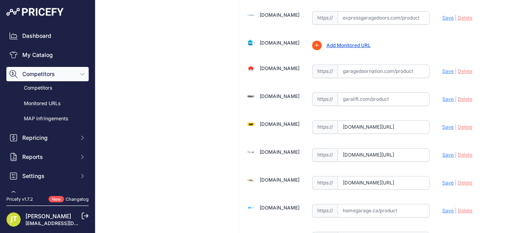
type input "https://gashardware.com/products/garage-door-rollers-7-stem-nylon-wheel-pack-of…"
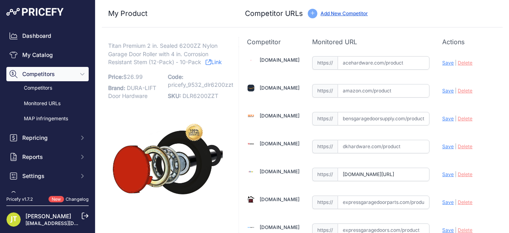
click at [342, 87] on input "text" at bounding box center [384, 91] width 92 height 14
paste input "amazon.com/HardwareXsupply-Sealed-Rollers-Performance-Bearing/dp/B07QNSVZN6/ref…"
click at [443, 91] on span "Save" at bounding box center [448, 90] width 12 height 6
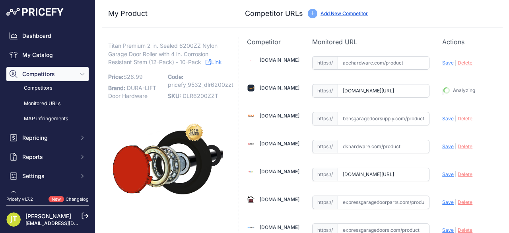
type input "https://amazon.com/HardwareXsupply-Sealed-Rollers-Performance-Bearing/dp/B07QNS…"
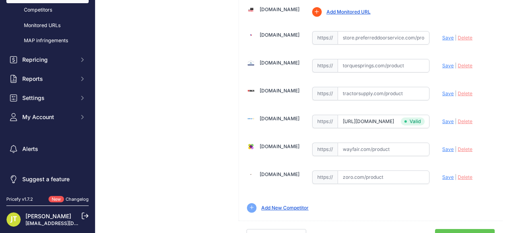
scroll to position [551, 0]
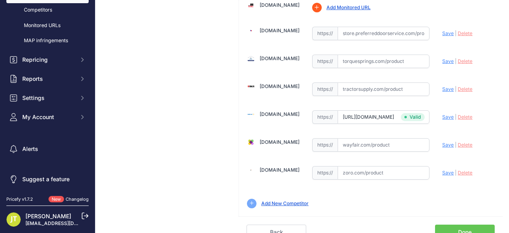
click at [457, 225] on link "Done" at bounding box center [465, 231] width 60 height 15
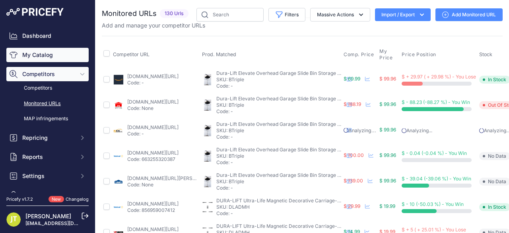
click at [50, 52] on link "My Catalog" at bounding box center [47, 55] width 82 height 14
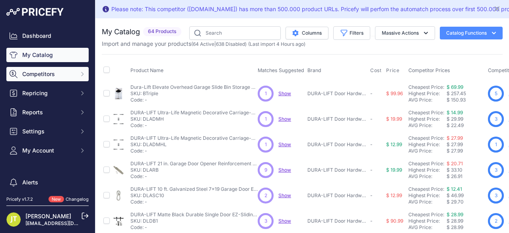
click at [40, 80] on button "Competitors" at bounding box center [47, 74] width 82 height 14
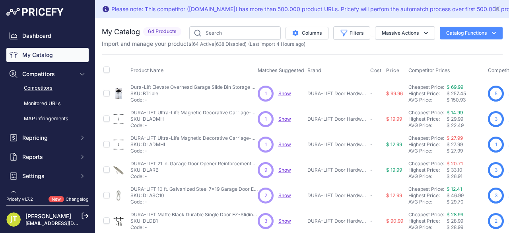
click at [43, 84] on link "Competitors" at bounding box center [47, 88] width 82 height 14
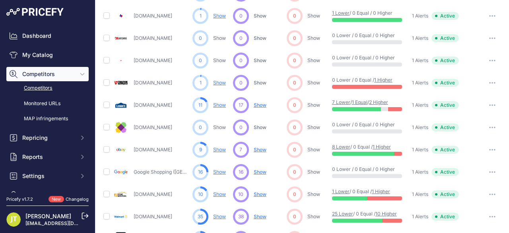
scroll to position [424, 0]
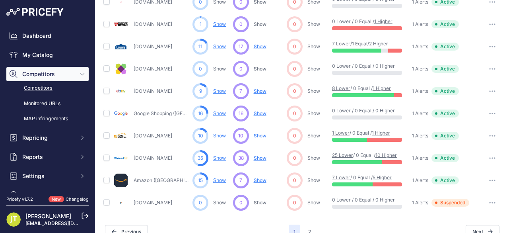
click at [52, 62] on div "Dashboard My Catalog Competitors Competitors Monitored URLs MAP infringements R…" at bounding box center [47, 115] width 82 height 173
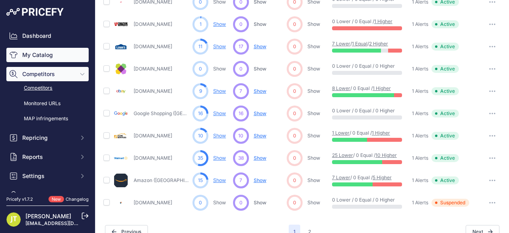
click at [48, 56] on link "My Catalog" at bounding box center [47, 55] width 82 height 14
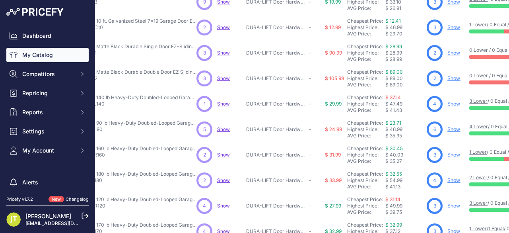
scroll to position [268, 61]
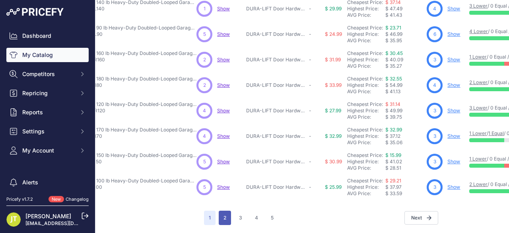
click at [223, 212] on button "2" at bounding box center [225, 217] width 12 height 14
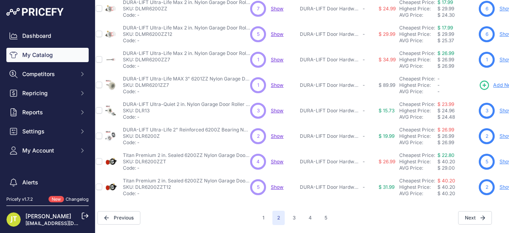
scroll to position [268, 7]
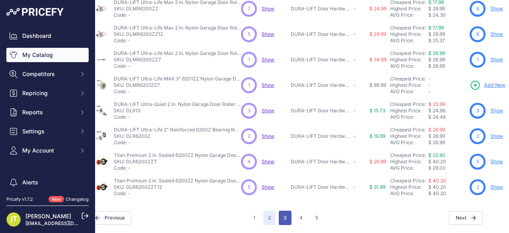
click at [282, 213] on button "3" at bounding box center [285, 217] width 13 height 14
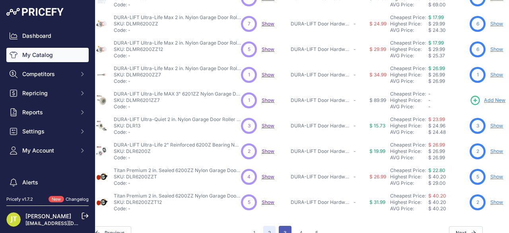
scroll to position [288, 17]
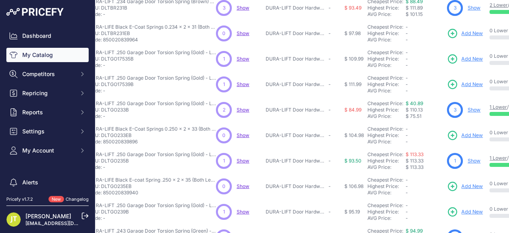
scroll to position [268, 42]
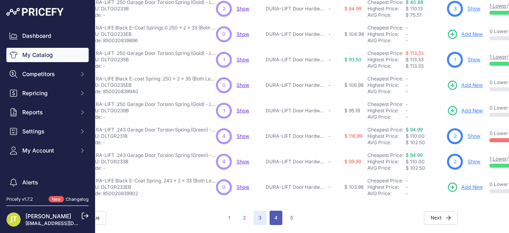
click at [272, 210] on button "4" at bounding box center [276, 217] width 13 height 14
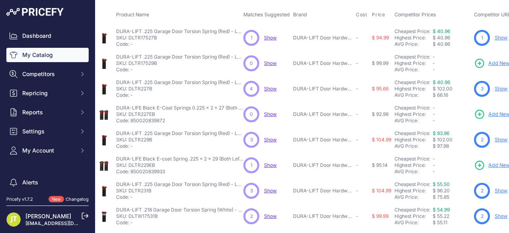
scroll to position [268, 14]
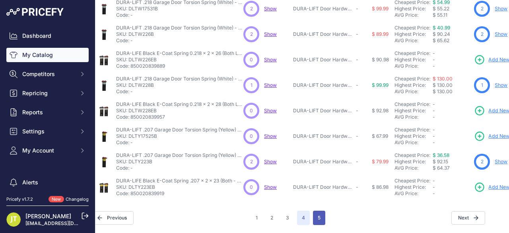
click at [314, 211] on button "5" at bounding box center [319, 217] width 12 height 14
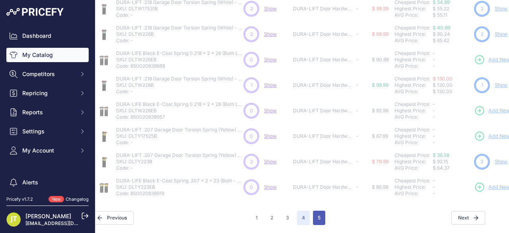
scroll to position [0, 14]
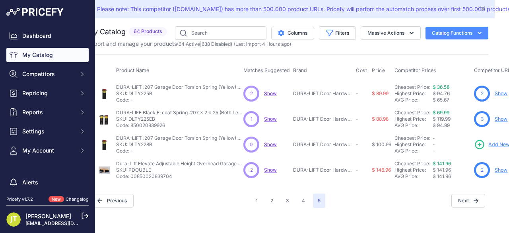
click at [496, 169] on link "Show" at bounding box center [501, 170] width 13 height 6
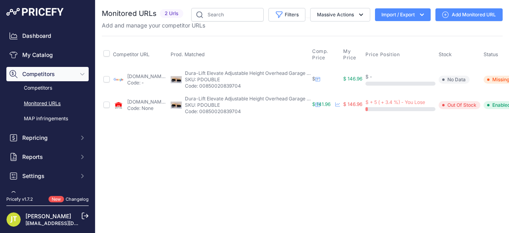
click at [452, 12] on link "Add Monitored URL" at bounding box center [468, 14] width 67 height 13
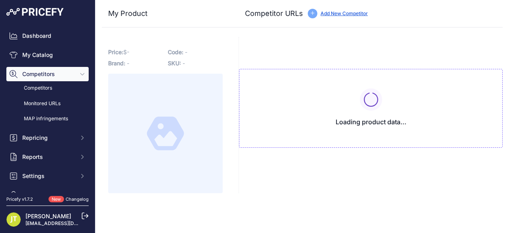
type input "[DOMAIN_NAME][URL]"
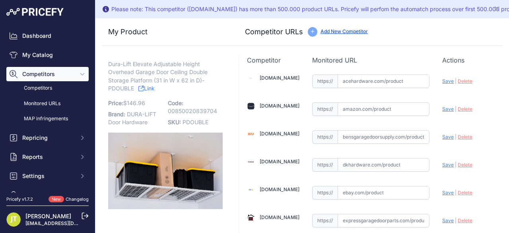
click at [358, 108] on input "text" at bounding box center [384, 109] width 92 height 14
paste input "amazon.com/MonsterRax-Storage-Organization-Adjustable-Accessories/dp/B07ZJVG6D9…"
click at [442, 106] on span "Save" at bounding box center [448, 109] width 12 height 6
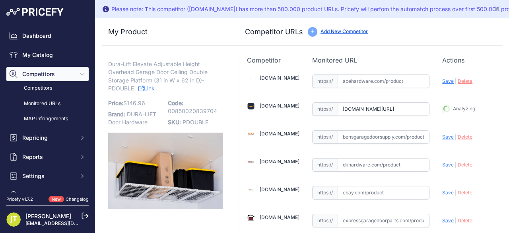
type input "https://amazon.com/MonsterRax-Storage-Organization-Adjustable-Accessories/dp/B0…"
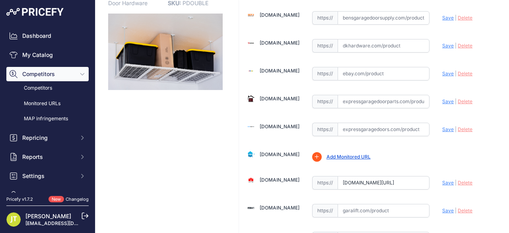
scroll to position [212, 0]
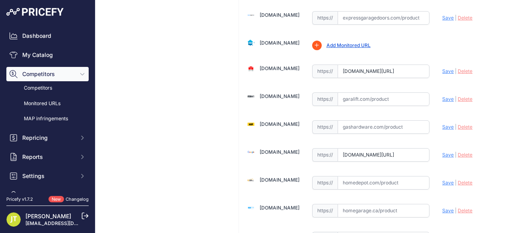
click at [361, 179] on input "text" at bounding box center [384, 183] width 92 height 14
paste input "https://www.homedepot.com/p/FLEXIMOUNTS-OHK-Series-48-in-W-x-96-in-D-x-22-40-in…"
click at [442, 179] on span "Save" at bounding box center [448, 182] width 12 height 6
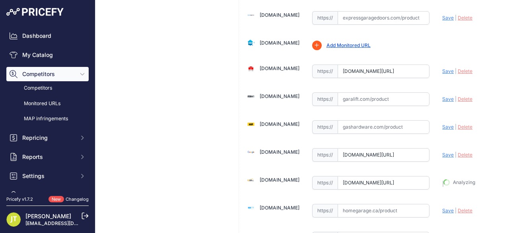
type input "https://www.homedepot.com/p/FLEXIMOUNTS-OHK-Series-48-in-W-x-96-in-D-x-22-40-in…"
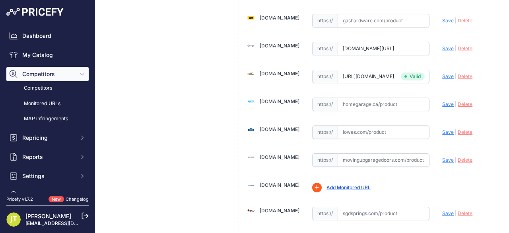
click at [346, 132] on input "text" at bounding box center [384, 132] width 92 height 14
paste input "https://www.lowes.com/pd/Fleximounts-Adjustable-Height-Overhead-Garage-Storage-…"
click at [444, 130] on span "Save" at bounding box center [448, 132] width 12 height 6
type input "https://www.lowes.com/pd/Fleximounts-Adjustable-Height-Overhead-Garage-Storage-…"
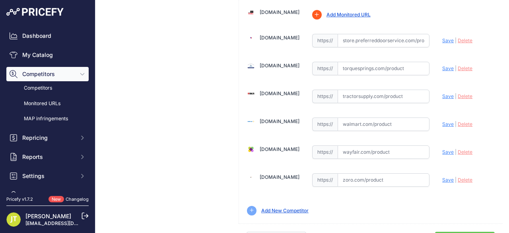
scroll to position [551, 0]
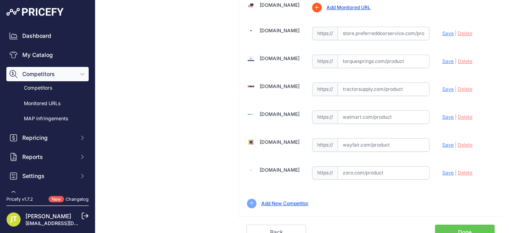
click at [453, 224] on link "Done" at bounding box center [465, 231] width 60 height 15
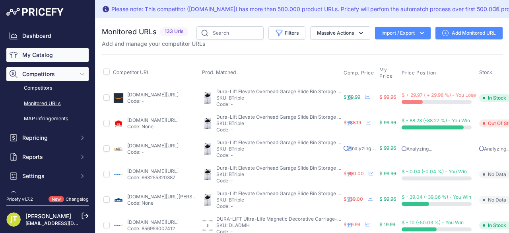
click at [56, 52] on link "My Catalog" at bounding box center [47, 55] width 82 height 14
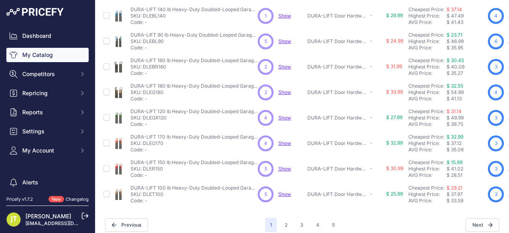
scroll to position [250, 0]
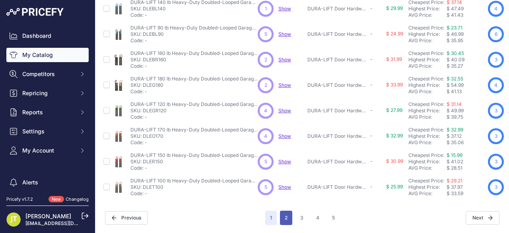
click at [280, 210] on button "2" at bounding box center [286, 217] width 12 height 14
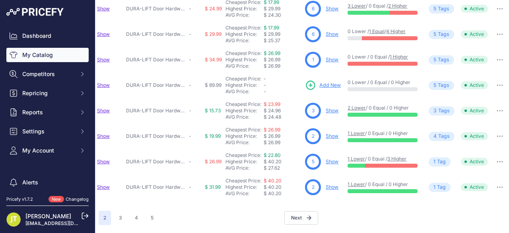
scroll to position [268, 188]
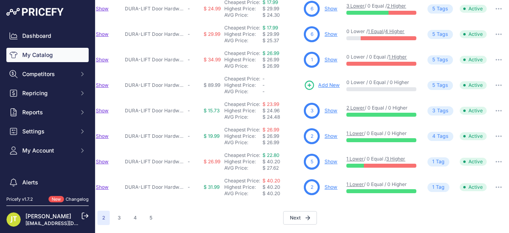
click at [325, 184] on link "Show" at bounding box center [331, 187] width 13 height 6
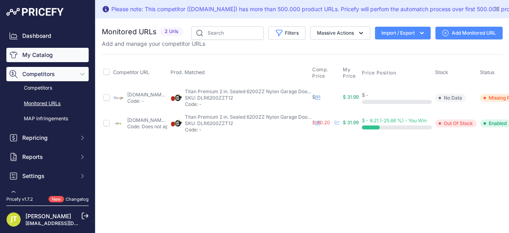
click at [38, 60] on link "My Catalog" at bounding box center [47, 55] width 82 height 14
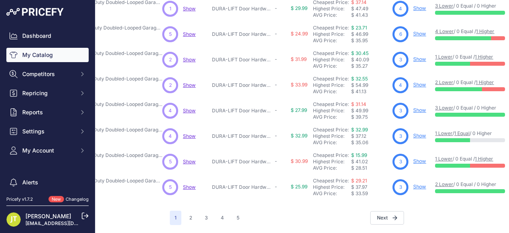
scroll to position [268, 95]
click at [393, 215] on icon "button" at bounding box center [395, 217] width 5 height 5
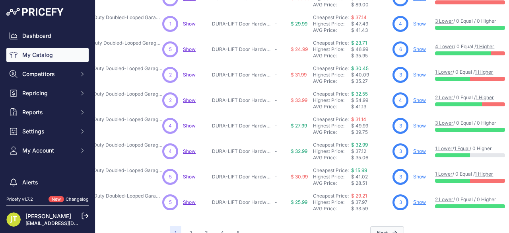
scroll to position [288, 95]
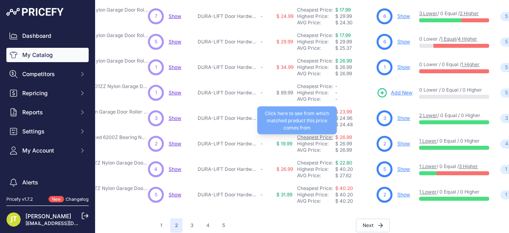
scroll to position [268, 110]
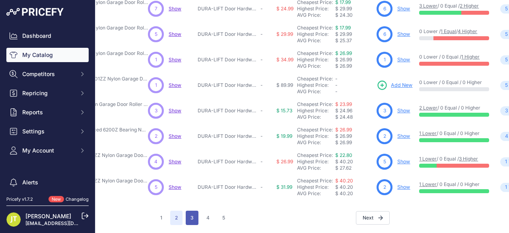
click at [187, 212] on button "3" at bounding box center [192, 217] width 13 height 14
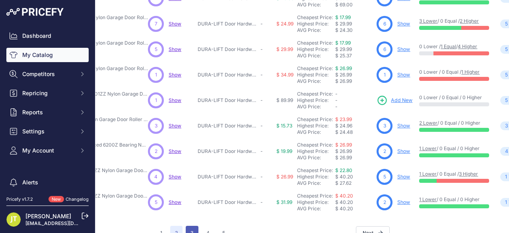
scroll to position [288, 110]
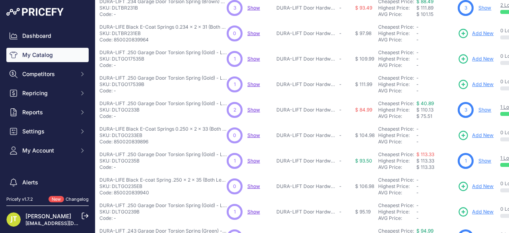
scroll to position [162, 103]
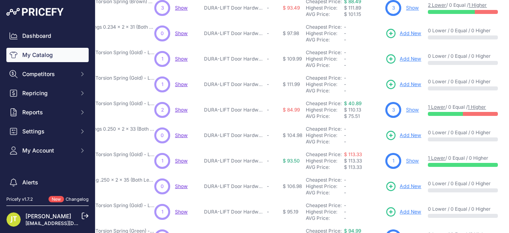
click at [413, 139] on link "Add New" at bounding box center [403, 135] width 36 height 11
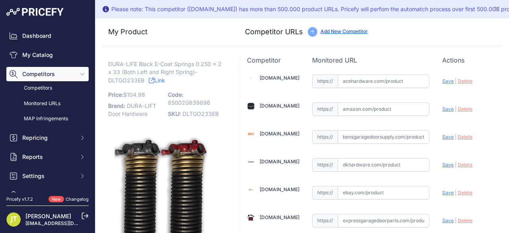
click at [352, 106] on input "text" at bounding box center [384, 109] width 92 height 14
paste input "https://www.amazon.com/Non-Slip-Electrophoresis-Oil-Free-Replacement-Installati…"
click at [444, 107] on span "Save" at bounding box center [448, 109] width 12 height 6
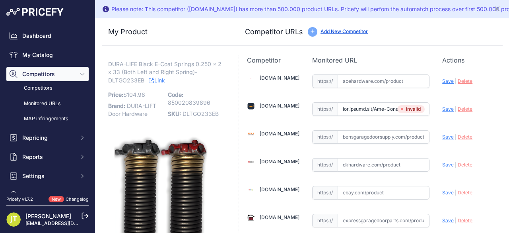
click at [354, 106] on input "text" at bounding box center [384, 109] width 92 height 14
paste input "https://www.amazon.com/Non-Slip-Precision-Electrophoresis-Replacement-0-262x2x3…"
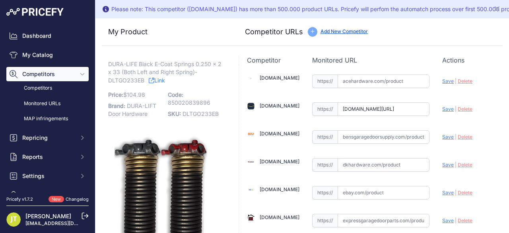
click at [445, 106] on span "Save" at bounding box center [448, 109] width 12 height 6
type input "https://www.amazon.com/Non-Slip-Precision-Electrophoresis-Replacement-0-262x2x3…"
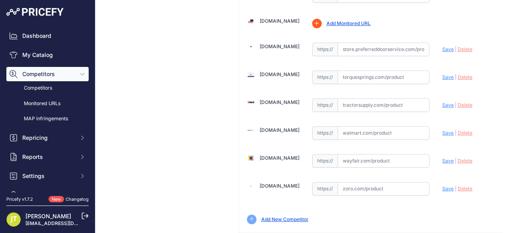
scroll to position [551, 0]
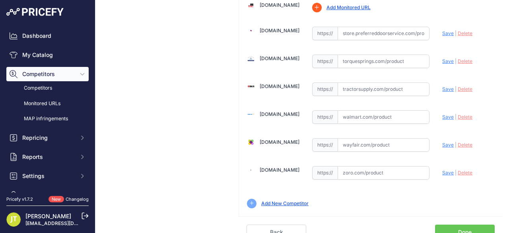
click at [270, 224] on link "Back" at bounding box center [277, 231] width 60 height 15
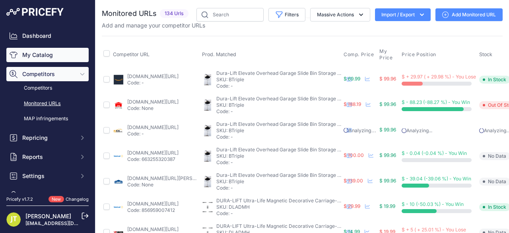
click at [41, 54] on link "My Catalog" at bounding box center [47, 55] width 82 height 14
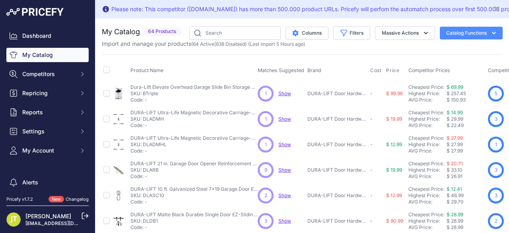
scroll to position [268, 0]
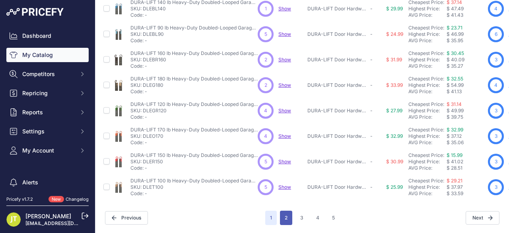
click at [283, 211] on button "2" at bounding box center [286, 217] width 12 height 14
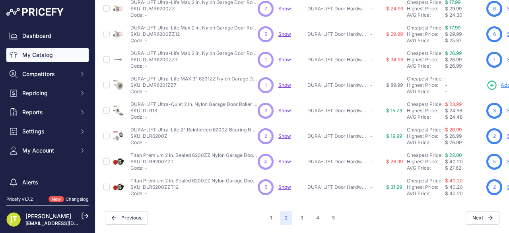
scroll to position [268, 0]
click at [298, 213] on button "3" at bounding box center [301, 217] width 13 height 14
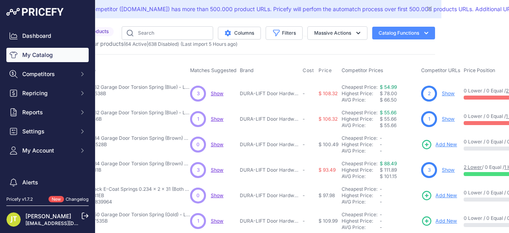
scroll to position [0, 68]
click at [447, 116] on link "Show" at bounding box center [448, 119] width 13 height 6
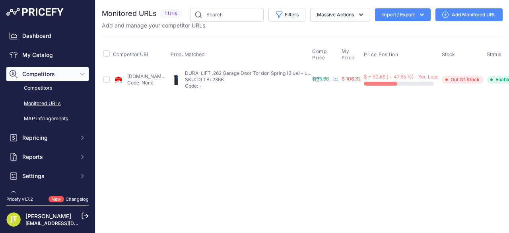
click at [446, 19] on link "Add Monitored URL" at bounding box center [468, 14] width 67 height 13
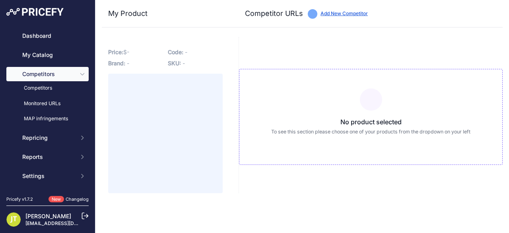
type input "[DOMAIN_NAME][URL]"
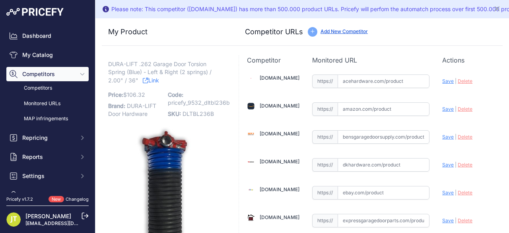
drag, startPoint x: 384, startPoint y: 115, endPoint x: 384, endPoint y: 110, distance: 4.8
click at [383, 110] on input "text" at bounding box center [384, 109] width 92 height 14
paste input "amazon.com/Non-Slip-Precision-Electrophoresis-Replacement-0-262x2x35/dp/B0BVVQV…"
click at [442, 111] on span "Save" at bounding box center [448, 109] width 12 height 6
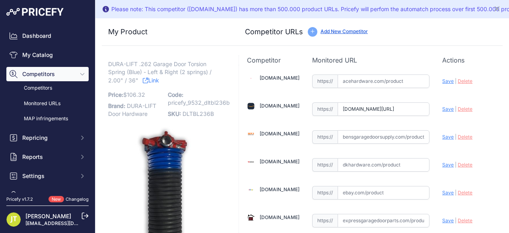
type input "https://amazon.com/Non-Slip-Precision-Electrophoresis-Replacement-0-262x2x35/dp…"
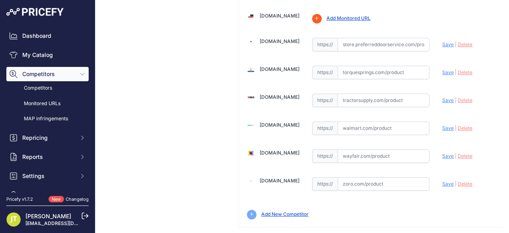
scroll to position [569, 0]
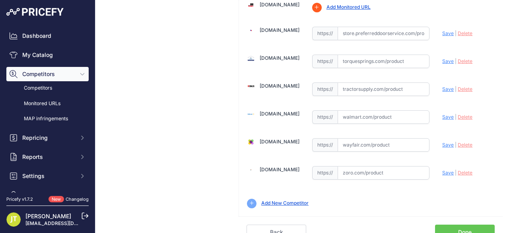
click at [469, 227] on link "Done" at bounding box center [465, 231] width 60 height 15
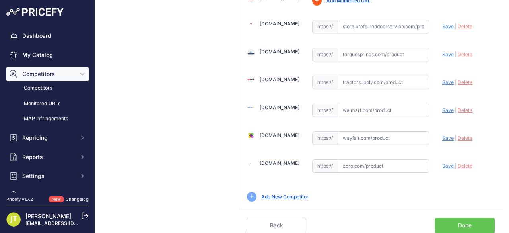
scroll to position [551, 0]
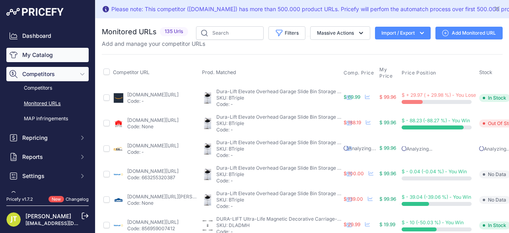
click at [47, 54] on link "My Catalog" at bounding box center [47, 55] width 82 height 14
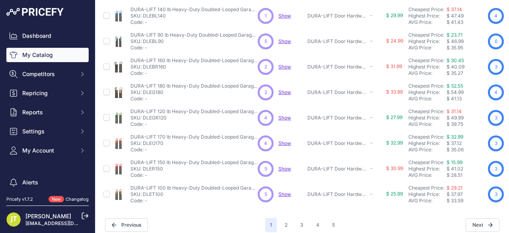
scroll to position [250, 0]
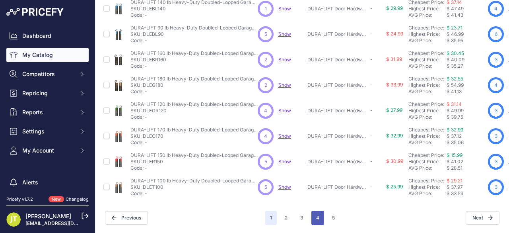
click at [315, 218] on button "4" at bounding box center [317, 217] width 13 height 14
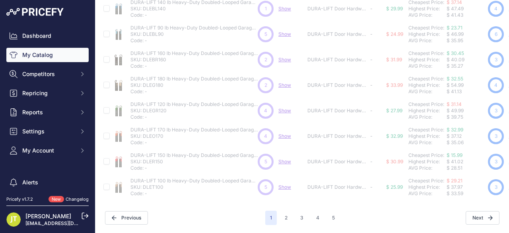
scroll to position [288, 0]
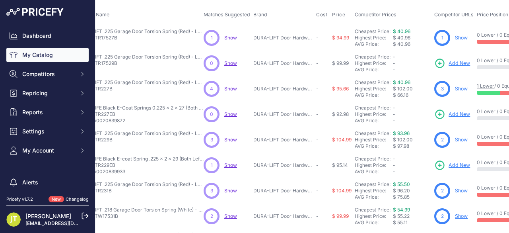
scroll to position [56, 66]
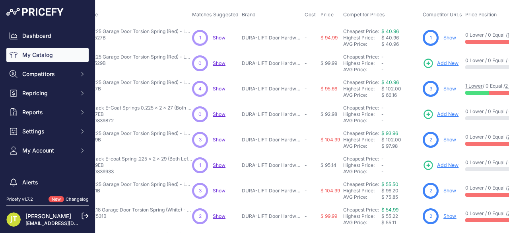
click at [447, 88] on link "Show" at bounding box center [449, 89] width 13 height 6
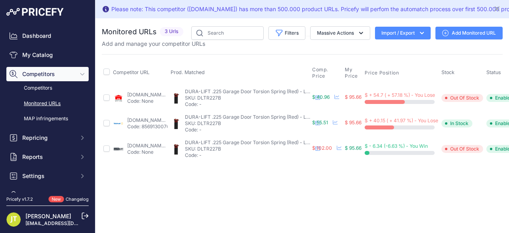
click at [464, 28] on link "Add Monitored URL" at bounding box center [468, 33] width 67 height 13
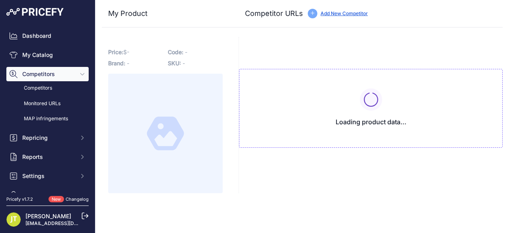
type input "[DOMAIN_NAME][URL]"
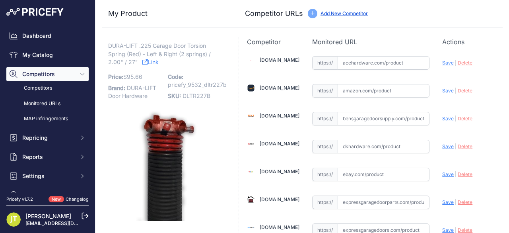
click at [381, 94] on input "text" at bounding box center [384, 91] width 92 height 14
paste input "[URL][DOMAIN_NAME]"
click at [442, 89] on span "Save" at bounding box center [448, 90] width 12 height 6
type input "[URL][DOMAIN_NAME]"
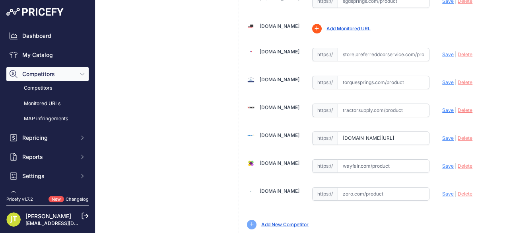
scroll to position [551, 0]
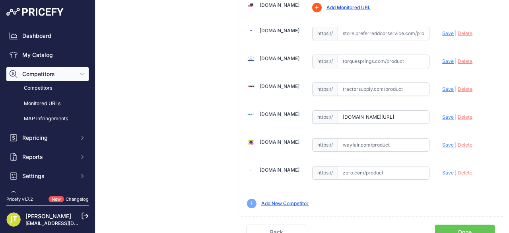
click at [462, 224] on link "Done" at bounding box center [465, 231] width 60 height 15
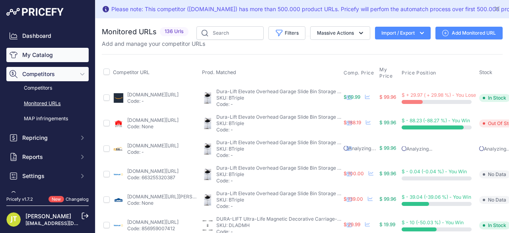
click at [60, 54] on link "My Catalog" at bounding box center [47, 55] width 82 height 14
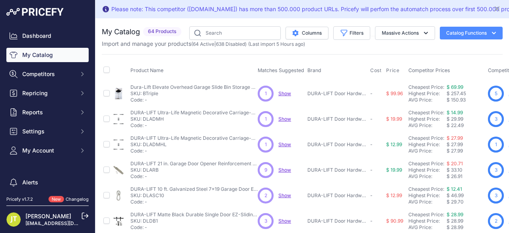
click at [24, 13] on img at bounding box center [34, 12] width 57 height 8
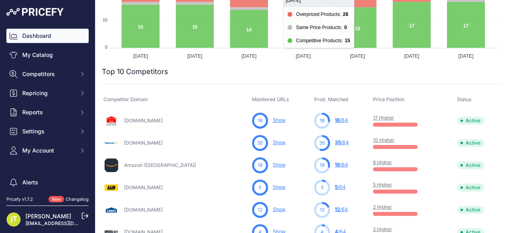
scroll to position [212, 0]
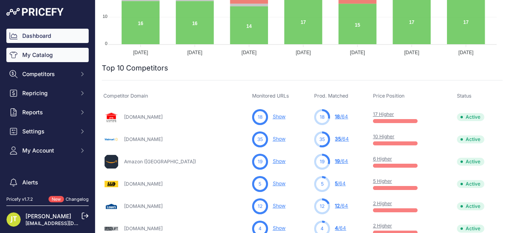
click at [41, 59] on link "My Catalog" at bounding box center [47, 55] width 82 height 14
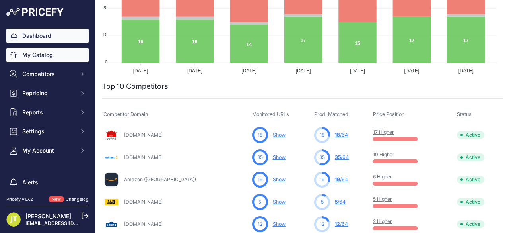
scroll to position [230, 0]
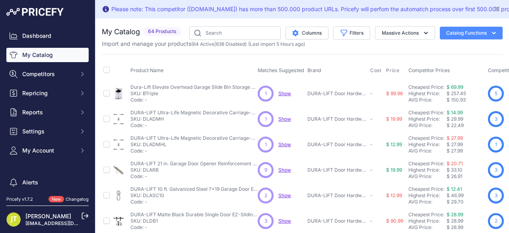
scroll to position [106, 0]
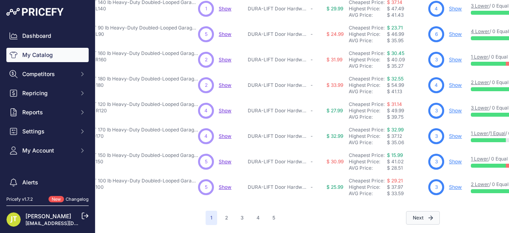
click at [408, 211] on button "Next" at bounding box center [423, 218] width 34 height 14
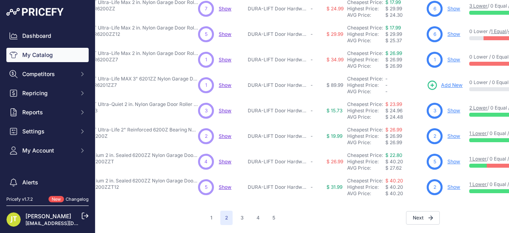
scroll to position [268, 60]
click at [418, 211] on button "Next" at bounding box center [423, 218] width 34 height 14
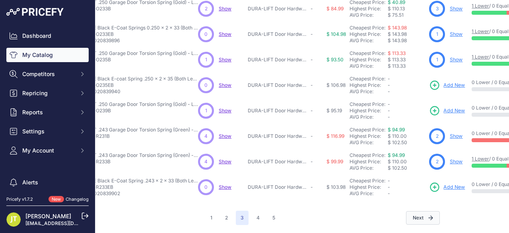
scroll to position [268, 60]
